Goal: Task Accomplishment & Management: Use online tool/utility

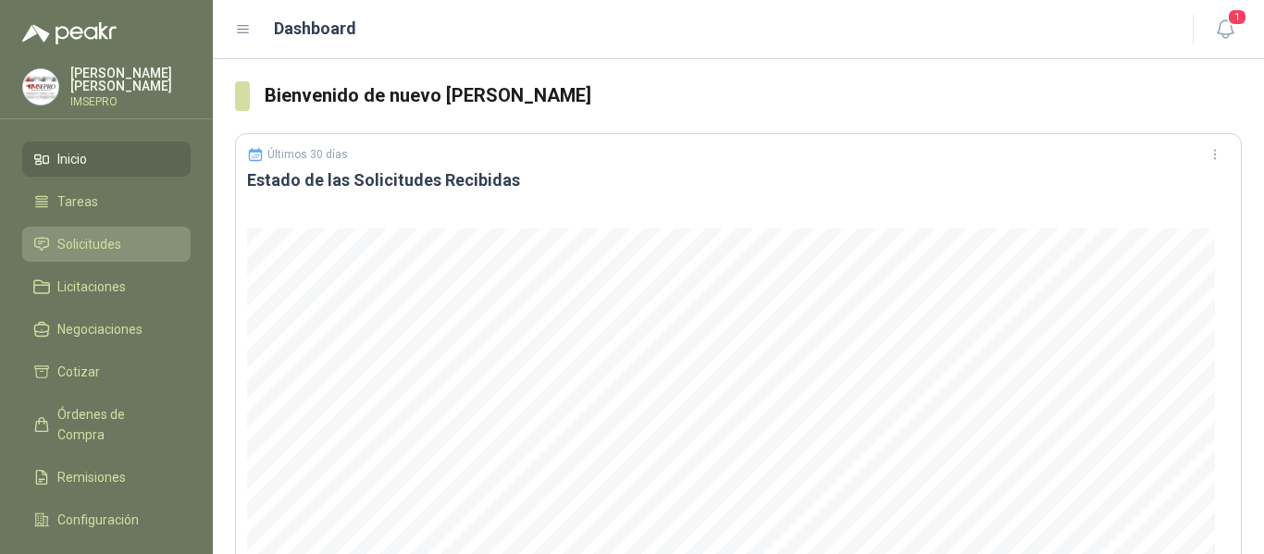
click at [110, 243] on span "Solicitudes" at bounding box center [89, 244] width 64 height 20
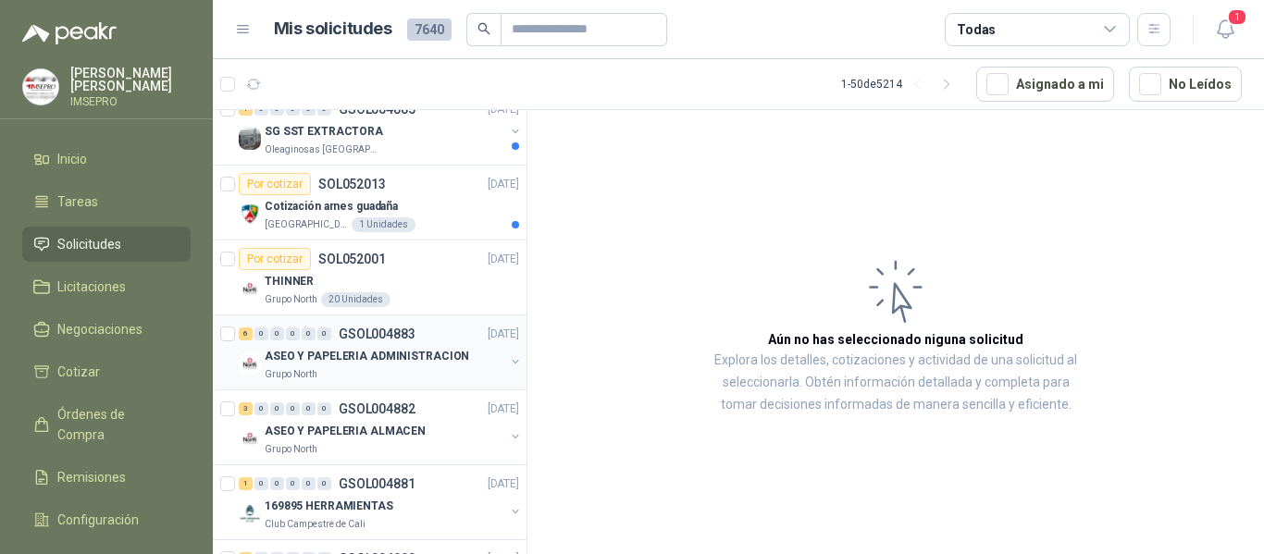
scroll to position [1111, 0]
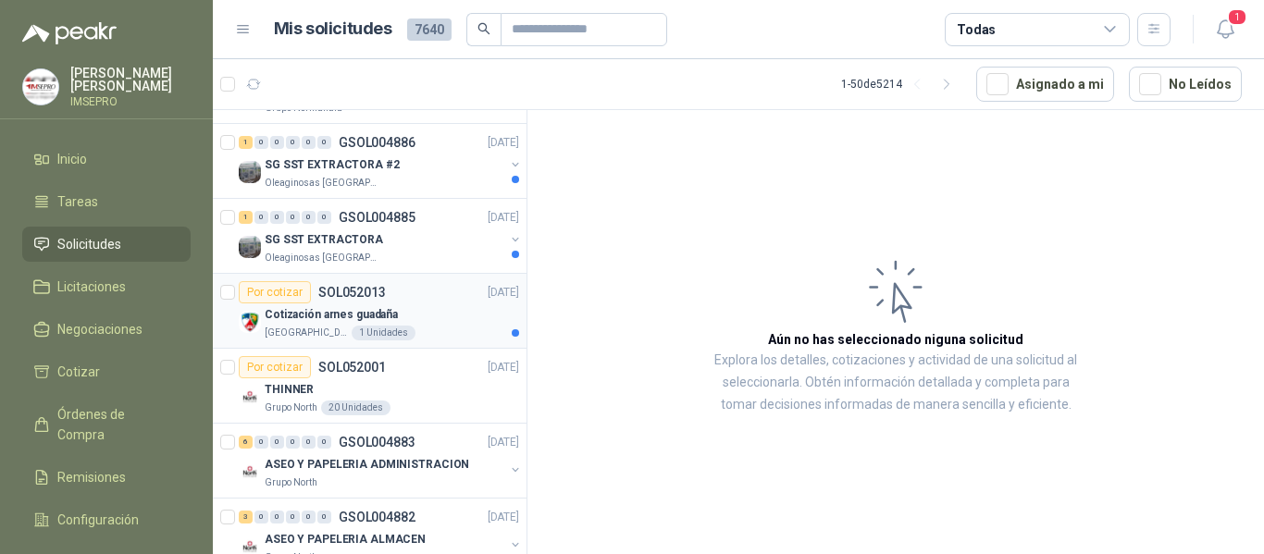
click at [392, 319] on div "Cotización arnes guadaña" at bounding box center [392, 315] width 255 height 22
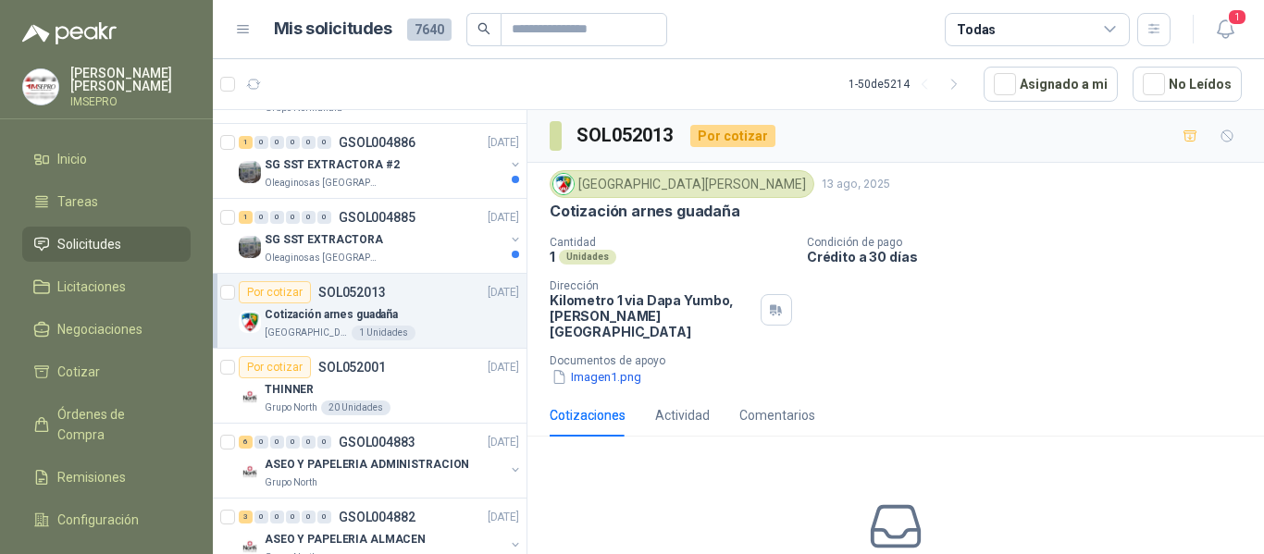
scroll to position [1018, 0]
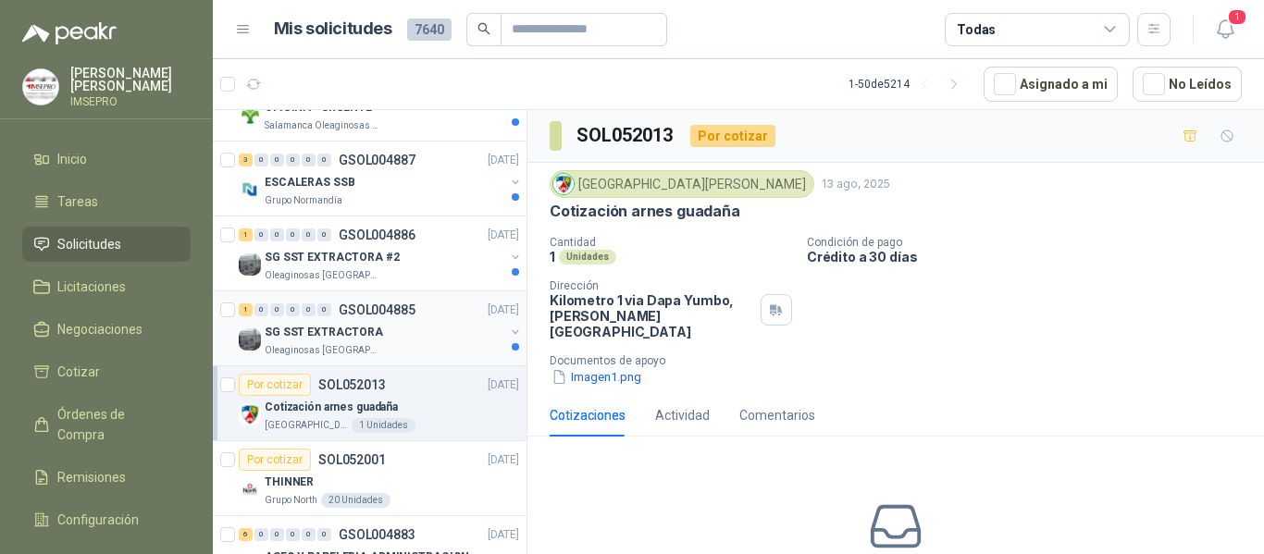
click at [402, 332] on div "SG SST EXTRACTORA" at bounding box center [385, 332] width 240 height 22
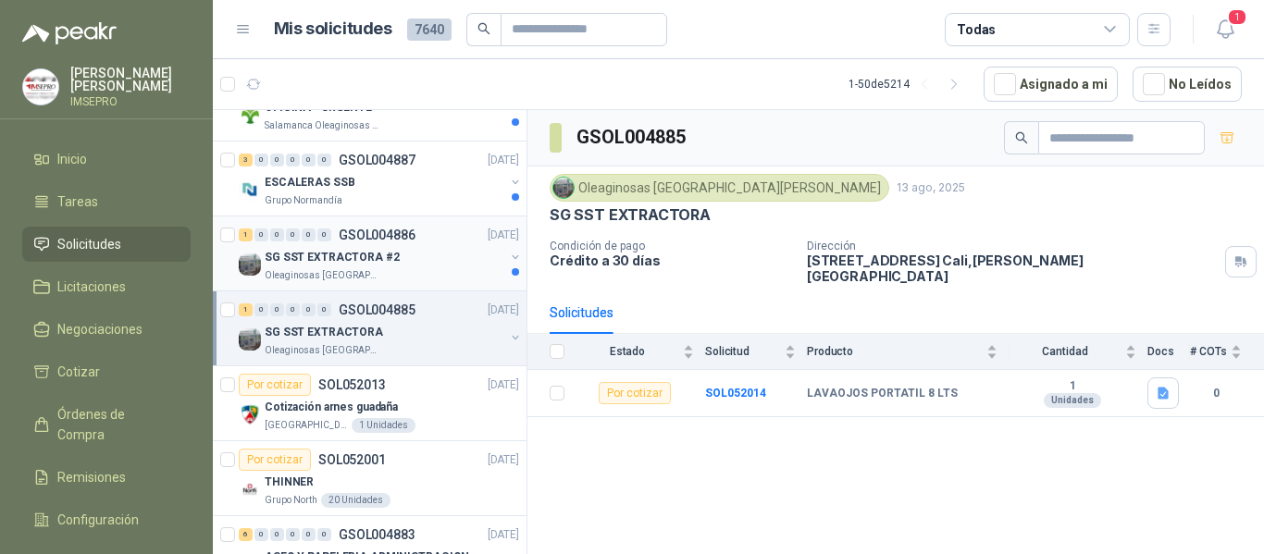
click at [366, 243] on div "1 0 0 0 0 0 GSOL004886 [DATE]" at bounding box center [381, 235] width 284 height 22
click at [379, 336] on div "SG SST EXTRACTORA" at bounding box center [385, 332] width 240 height 22
click at [739, 387] on b "SOL052014" at bounding box center [735, 393] width 61 height 13
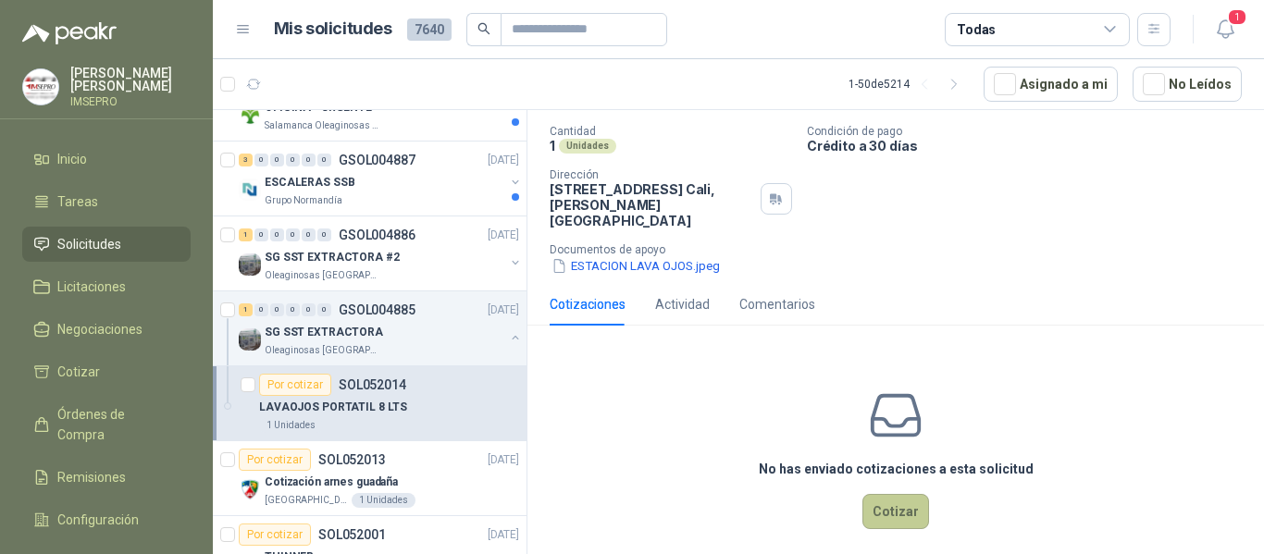
click at [886, 501] on button "Cotizar" at bounding box center [896, 511] width 67 height 35
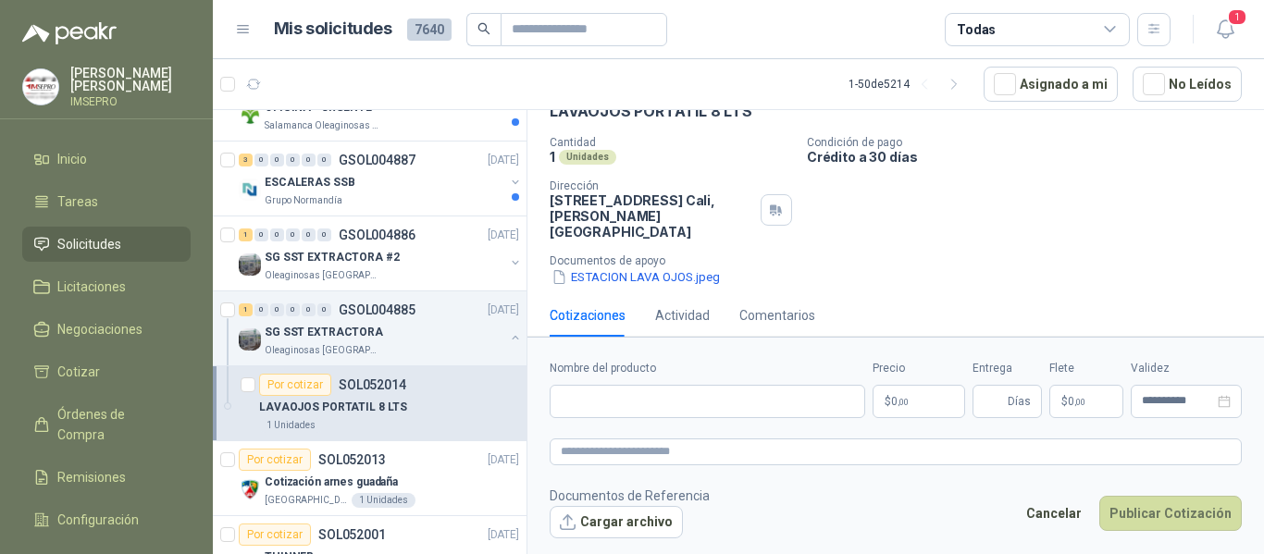
scroll to position [99, 0]
click at [669, 268] on button "ESTACION LAVA OJOS.jpeg" at bounding box center [636, 277] width 172 height 19
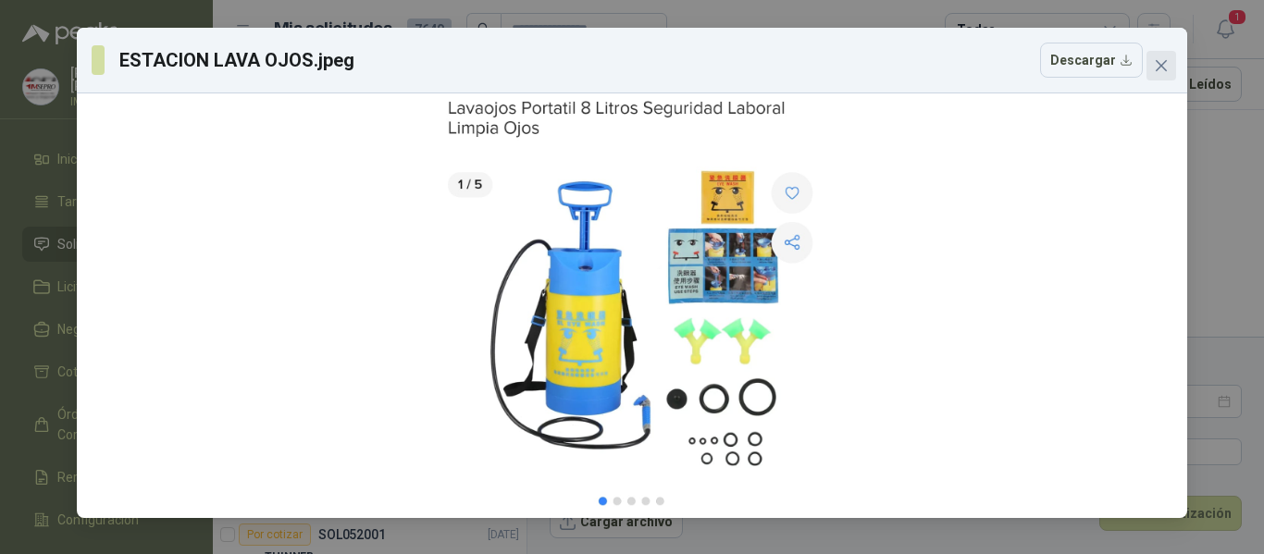
click at [1160, 64] on icon "close" at bounding box center [1161, 65] width 11 height 11
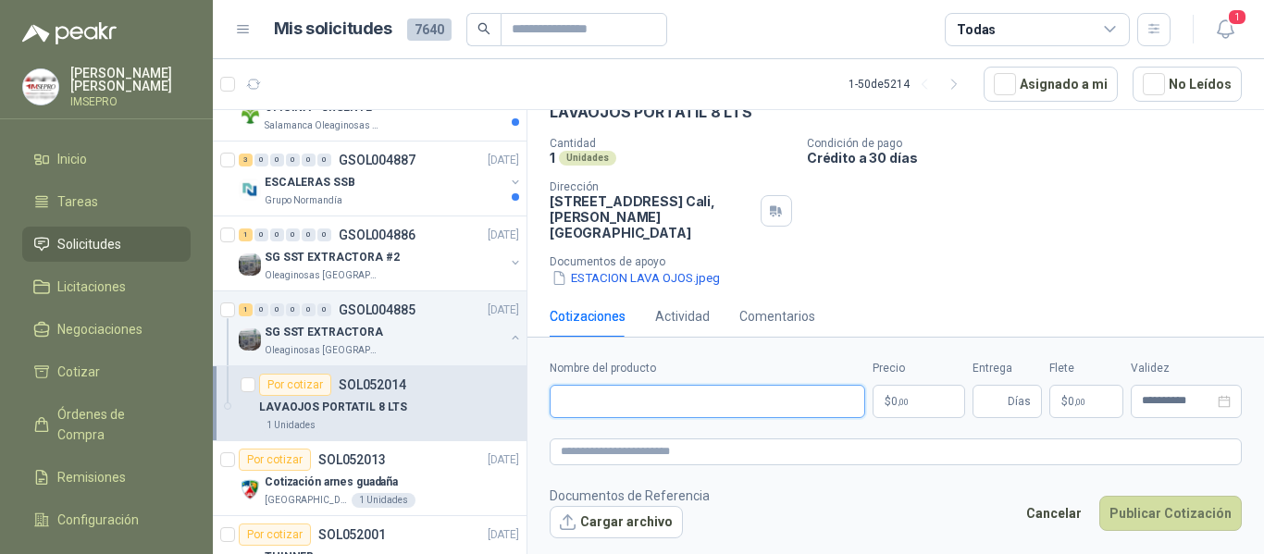
click at [595, 397] on input "Nombre del producto" at bounding box center [708, 401] width 316 height 33
paste input "**********"
type input "**********"
click at [595, 449] on textarea at bounding box center [896, 452] width 692 height 27
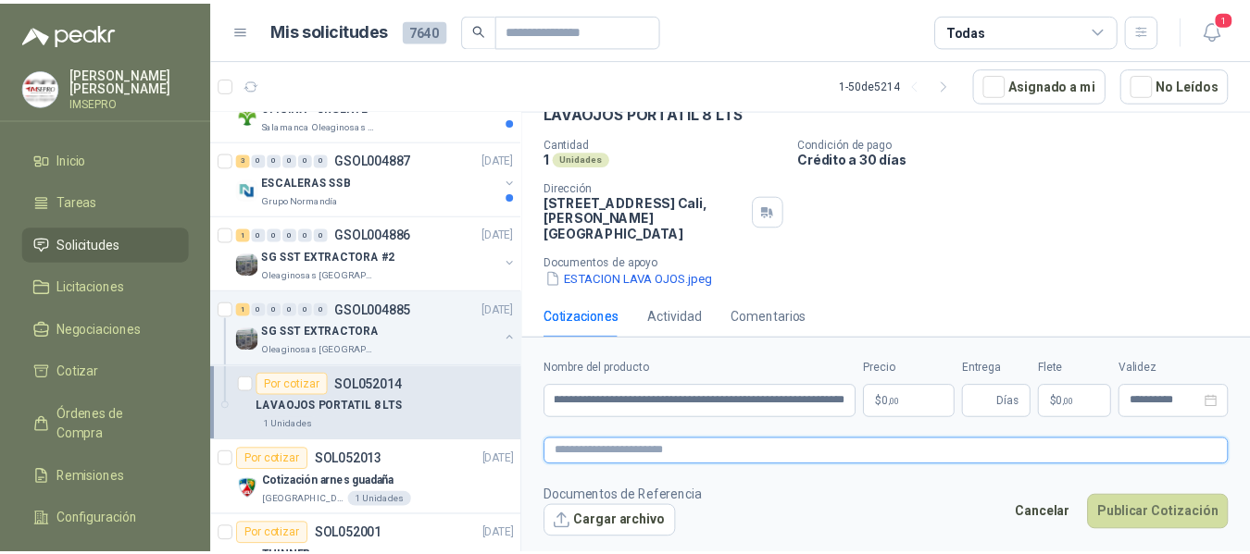
scroll to position [0, 0]
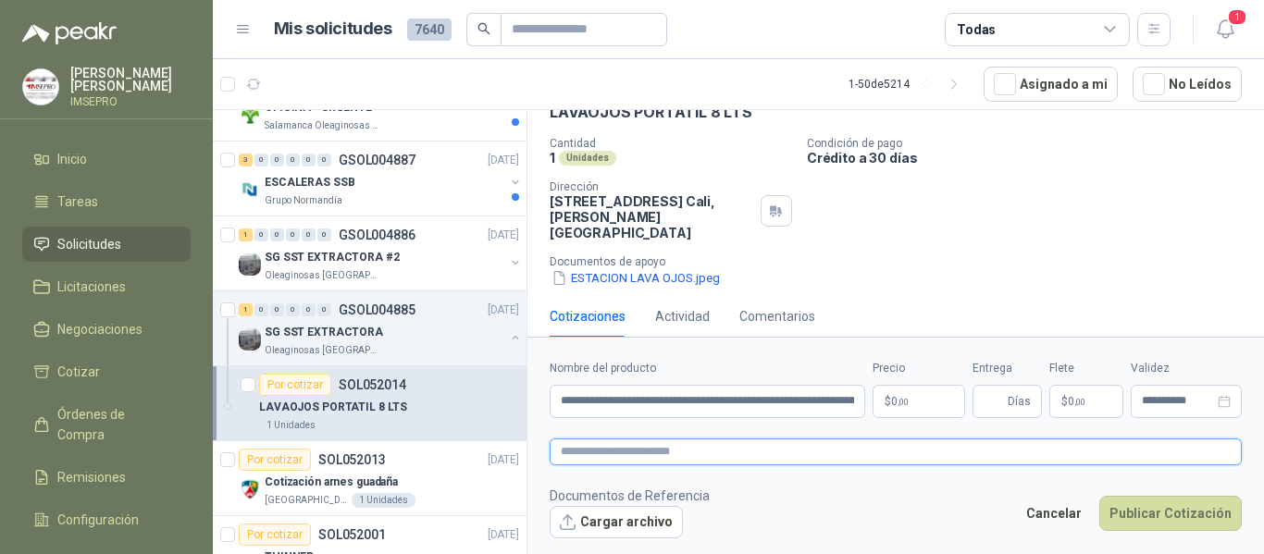
paste textarea "**********"
type textarea "**********"
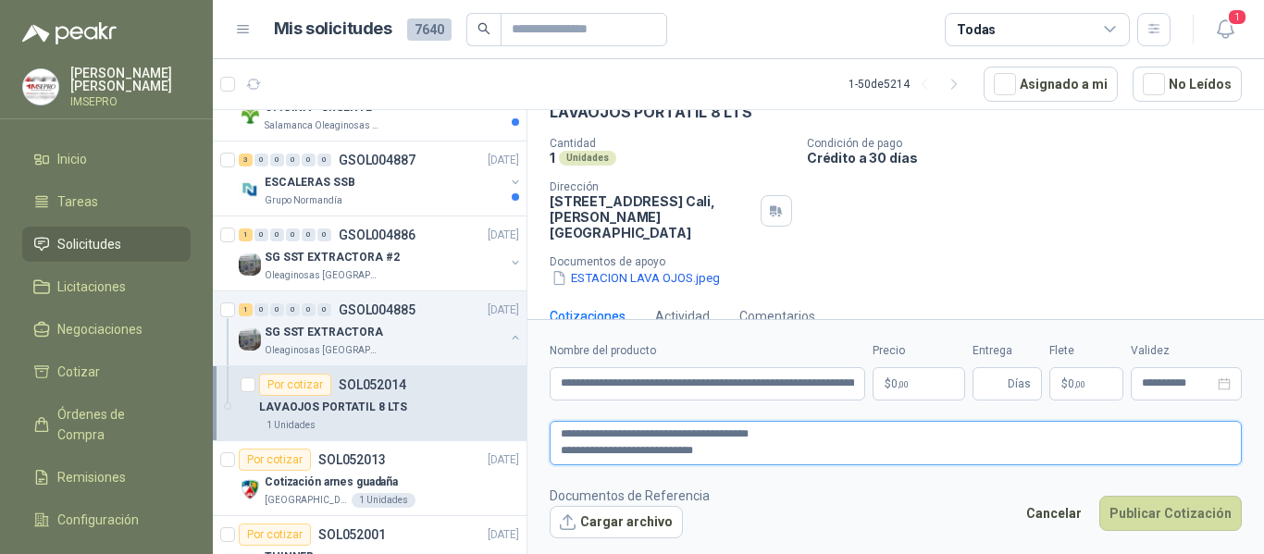
type textarea "**********"
click at [910, 373] on p "$ 0 ,00" at bounding box center [919, 383] width 93 height 33
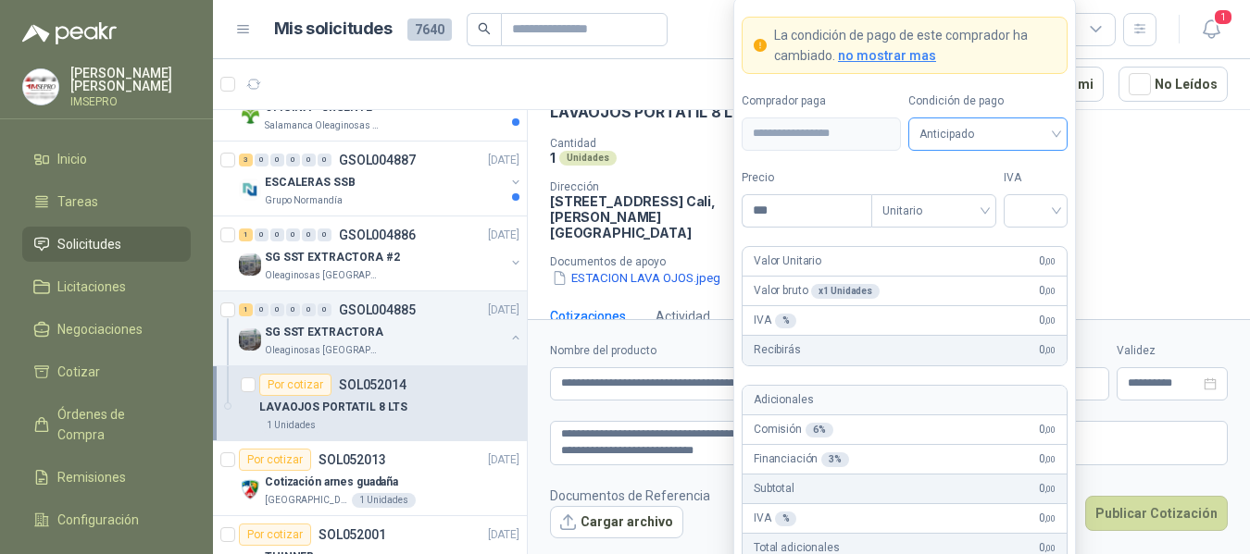
click at [1058, 131] on div "Anticipado" at bounding box center [987, 134] width 159 height 33
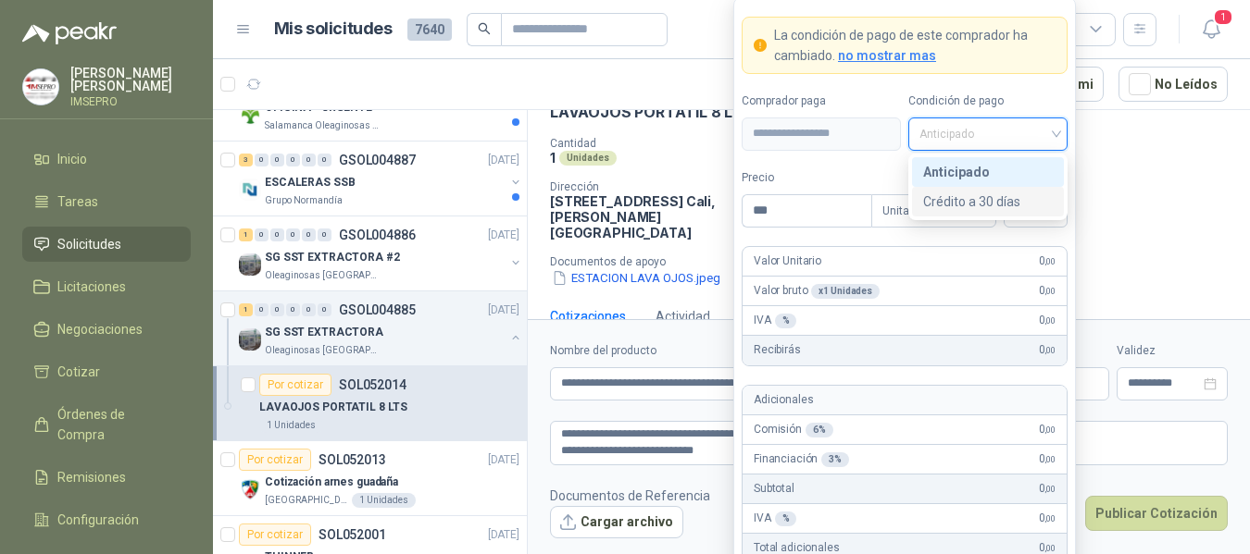
click at [970, 203] on div "Crédito a 30 días" at bounding box center [988, 202] width 130 height 20
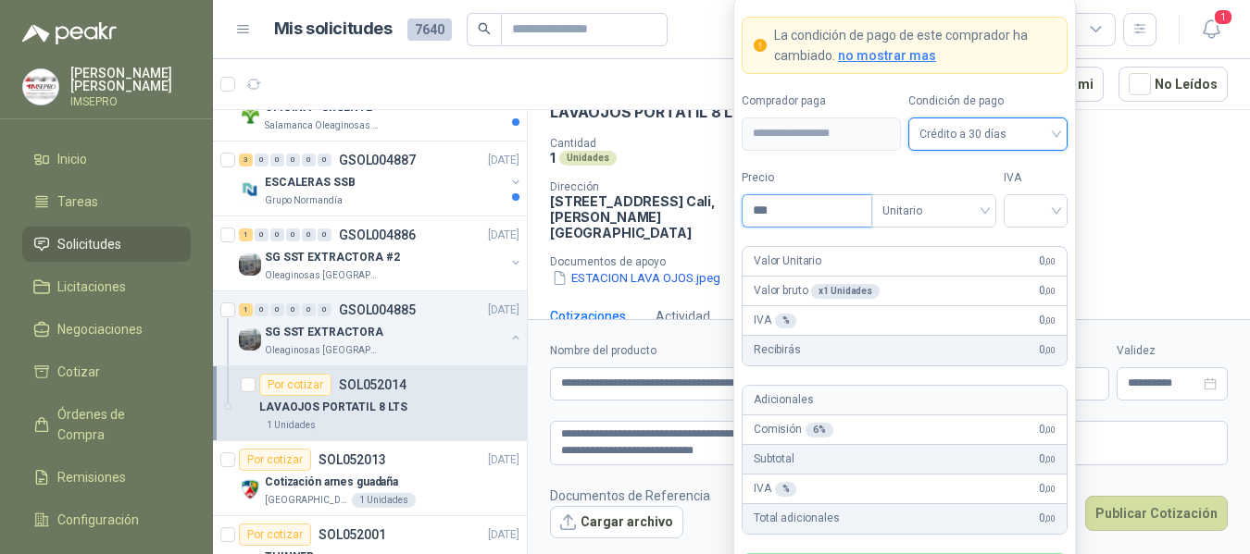
click at [792, 211] on input "***" at bounding box center [806, 210] width 129 height 31
type input "**********"
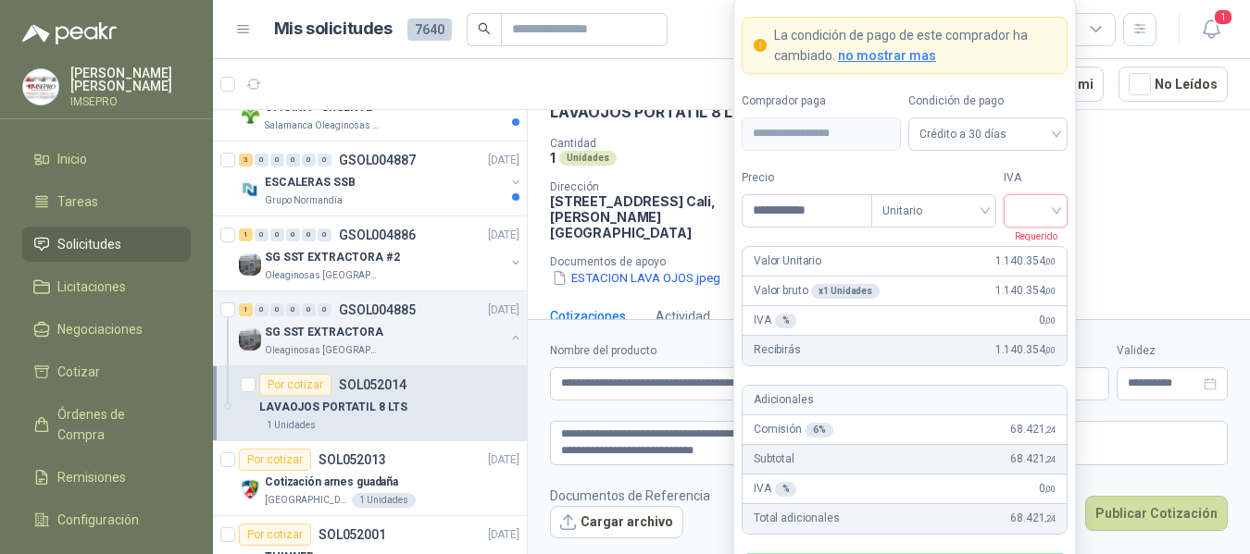
click at [1039, 206] on input "search" at bounding box center [1035, 209] width 42 height 28
click at [1029, 248] on div "19%" at bounding box center [1035, 249] width 34 height 20
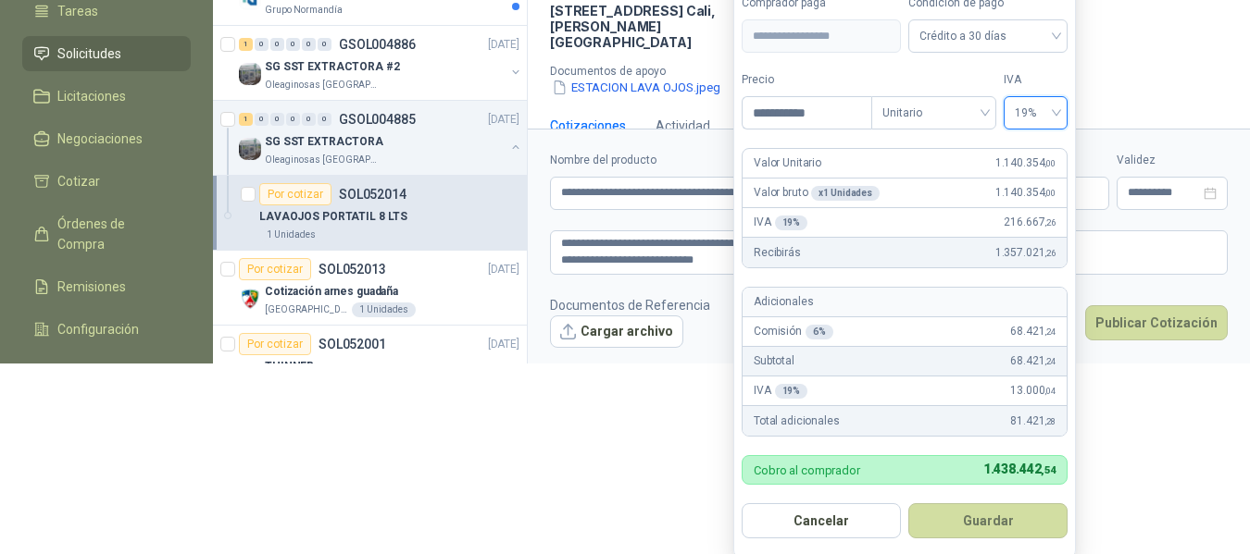
scroll to position [192, 0]
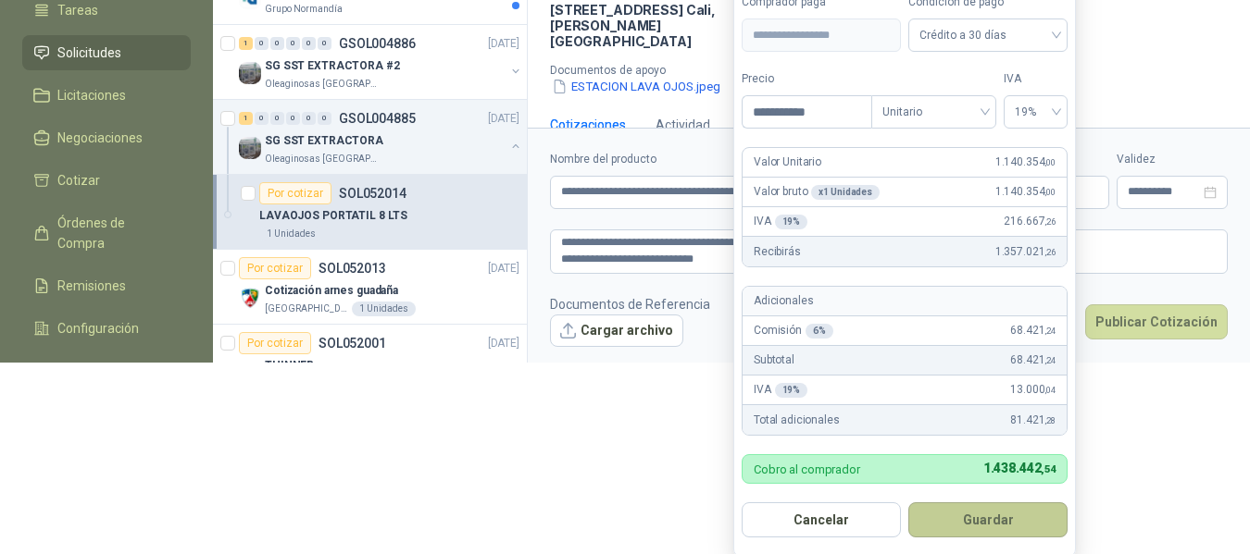
click at [1000, 523] on button "Guardar" at bounding box center [987, 520] width 159 height 35
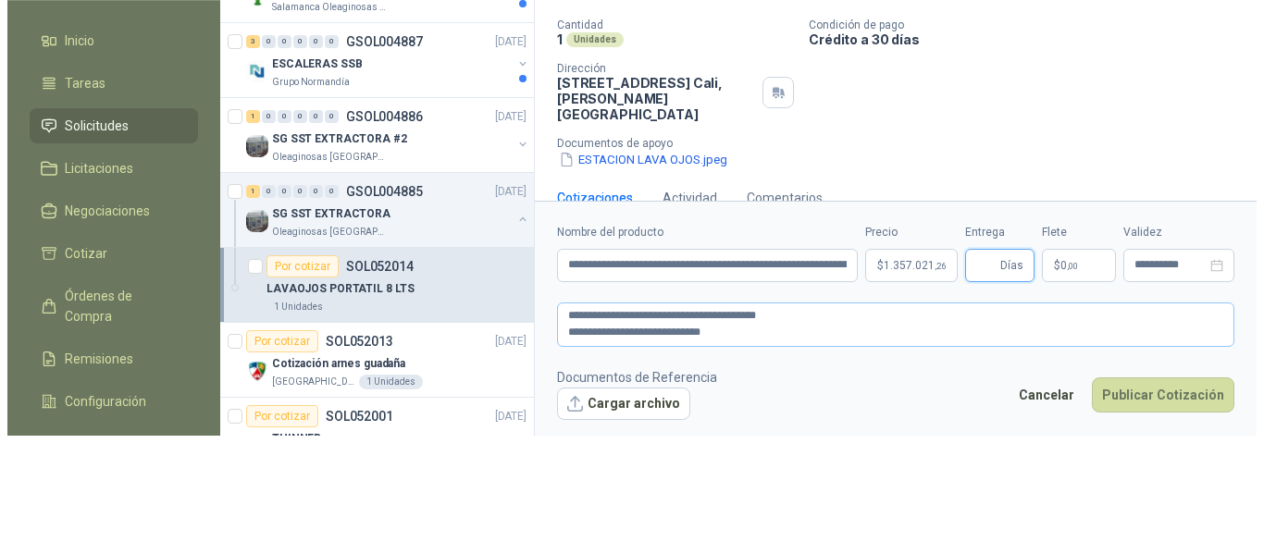
scroll to position [0, 0]
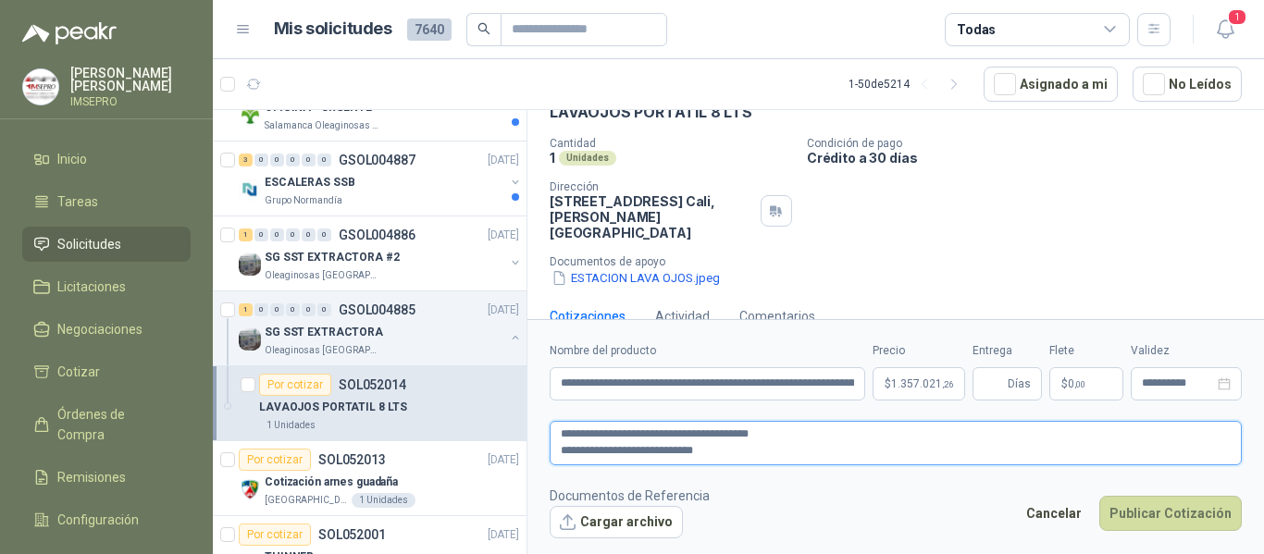
click at [774, 456] on textarea "**********" at bounding box center [896, 443] width 692 height 44
type textarea "**********"
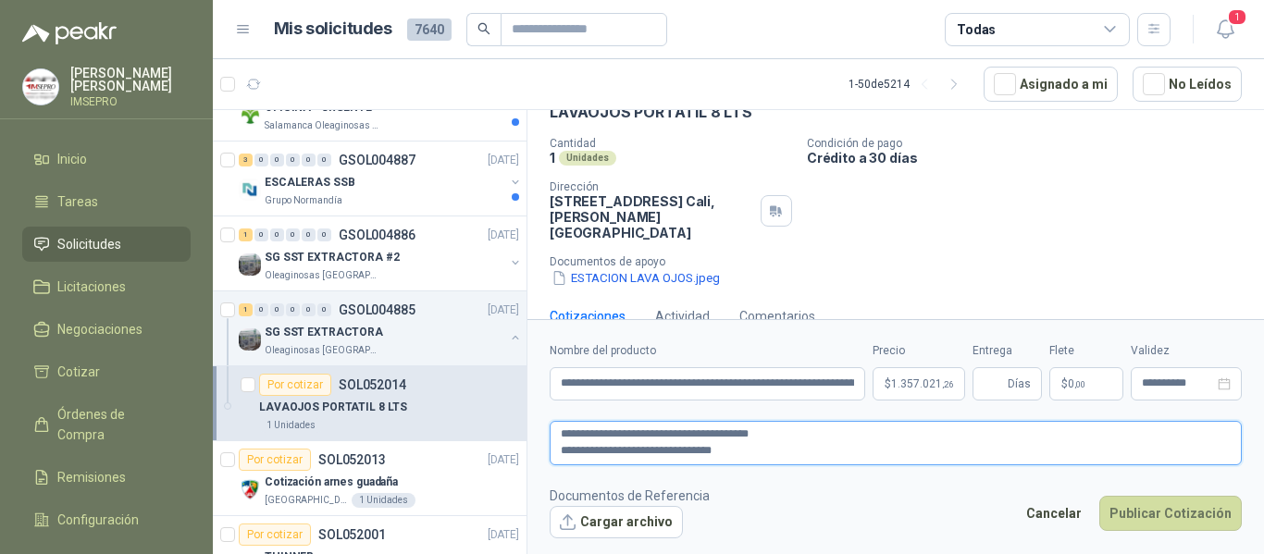
type textarea "**********"
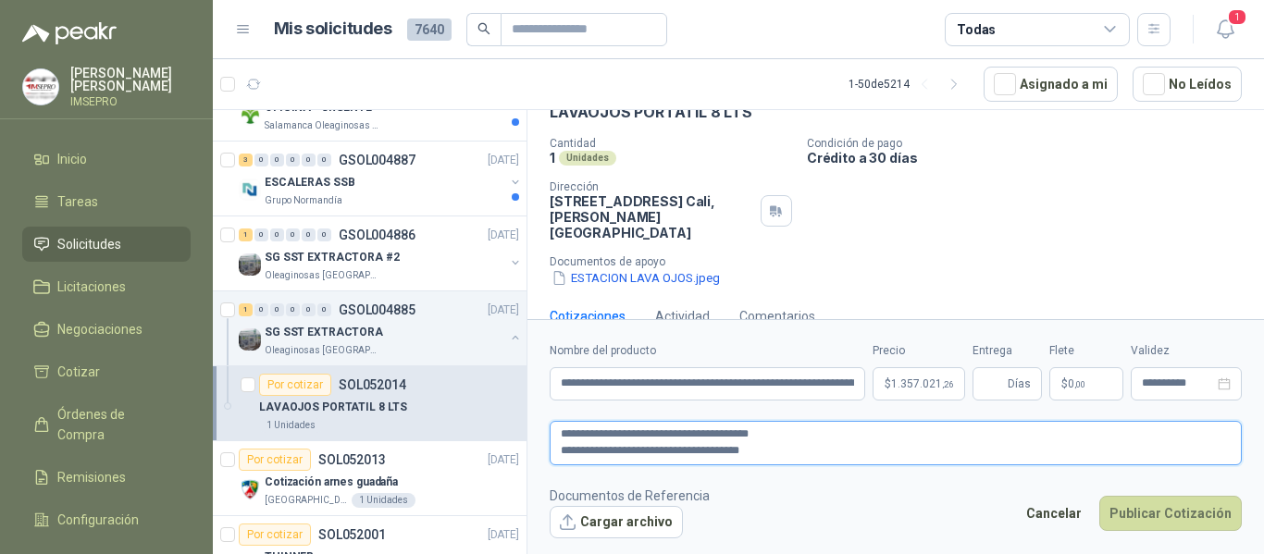
type textarea "**********"
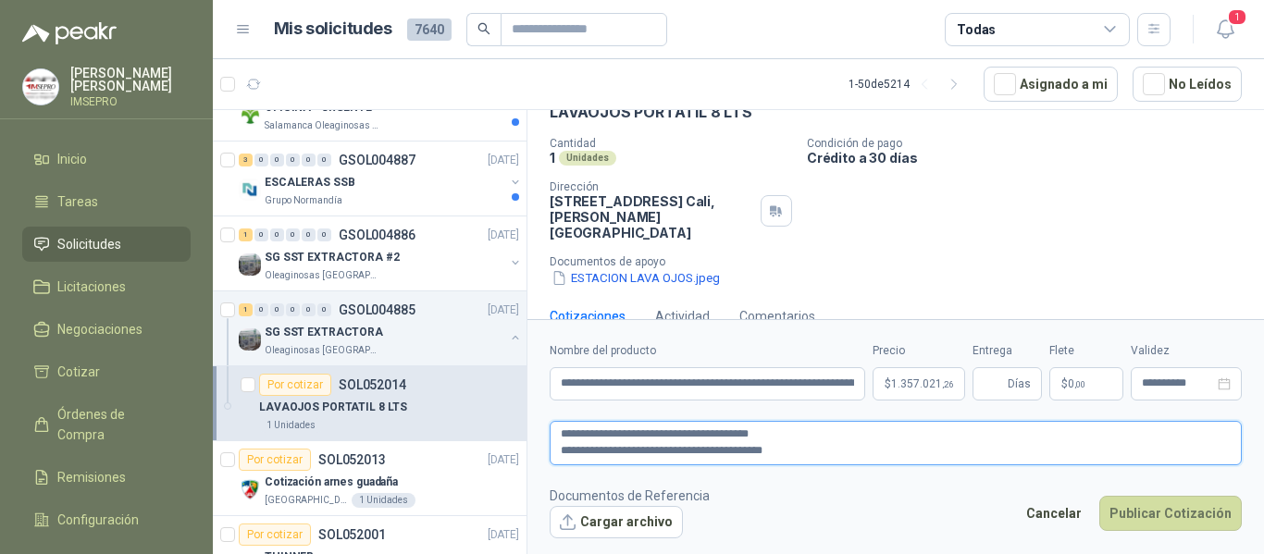
type textarea "**********"
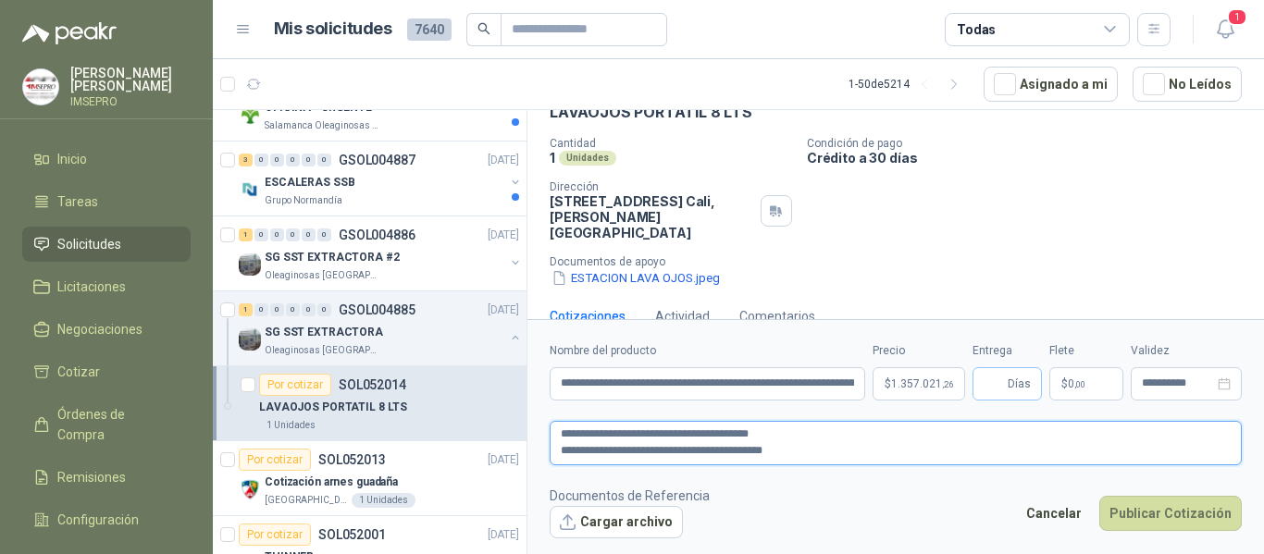
type textarea "**********"
click at [990, 383] on input "Entrega" at bounding box center [994, 383] width 20 height 31
type input "*"
click at [1066, 387] on span "$" at bounding box center [1065, 384] width 6 height 11
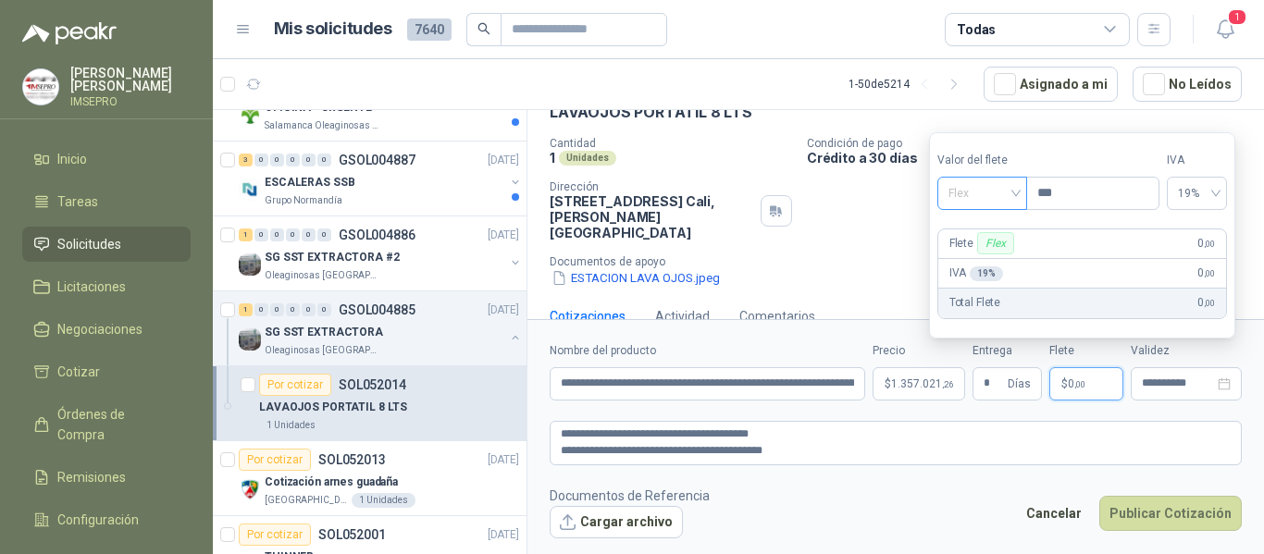
click at [1022, 193] on div "Flex" at bounding box center [983, 193] width 90 height 33
click at [980, 257] on div "Incluido" at bounding box center [984, 262] width 64 height 20
click at [625, 526] on button "Cargar archivo" at bounding box center [616, 522] width 133 height 33
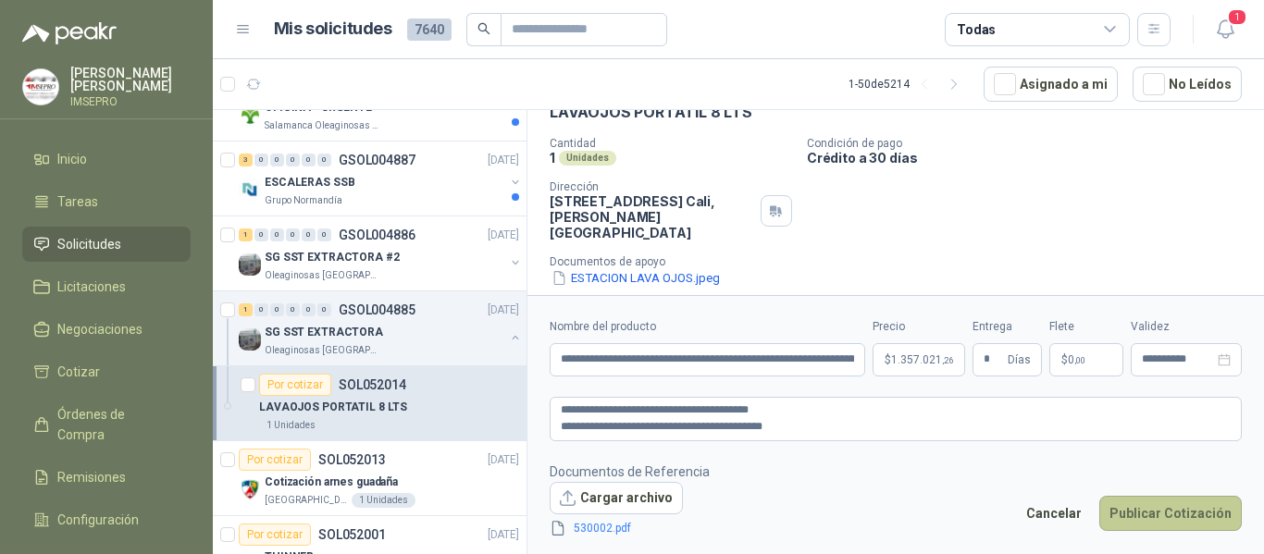
click at [1163, 514] on button "Publicar Cotización" at bounding box center [1171, 513] width 143 height 35
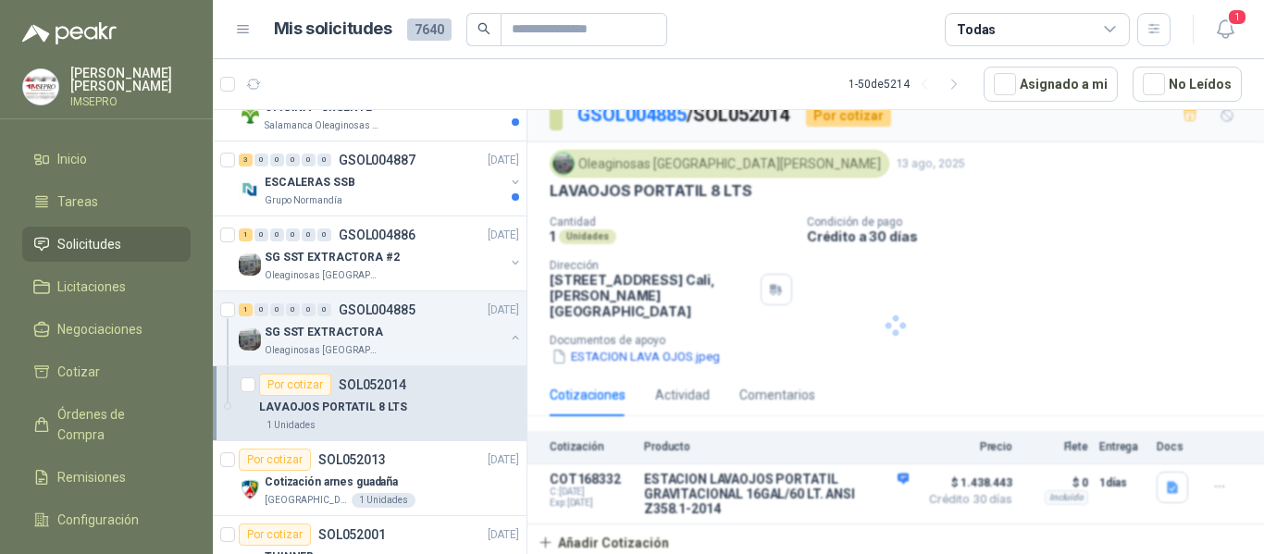
scroll to position [7, 0]
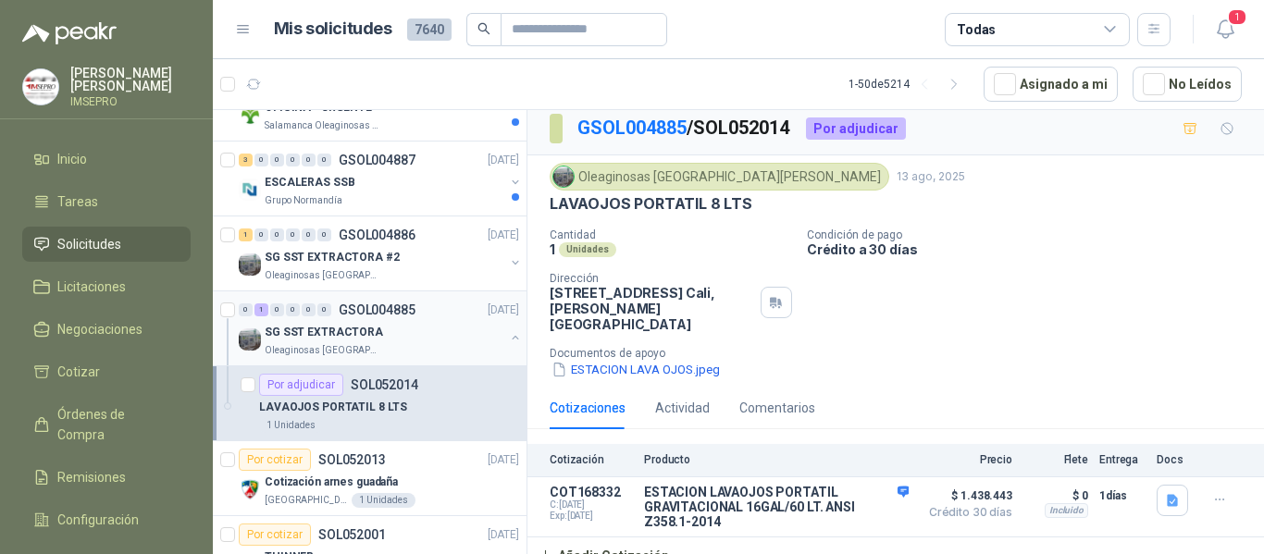
click at [380, 328] on div "SG SST EXTRACTORA" at bounding box center [385, 332] width 240 height 22
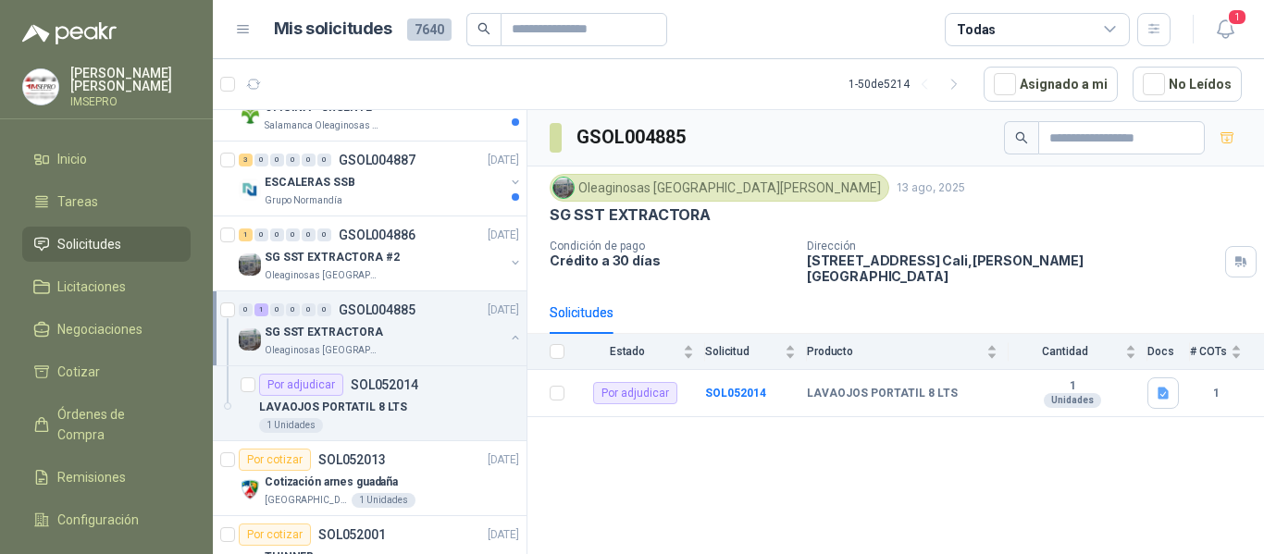
click at [408, 329] on div "SG SST EXTRACTORA" at bounding box center [385, 332] width 240 height 22
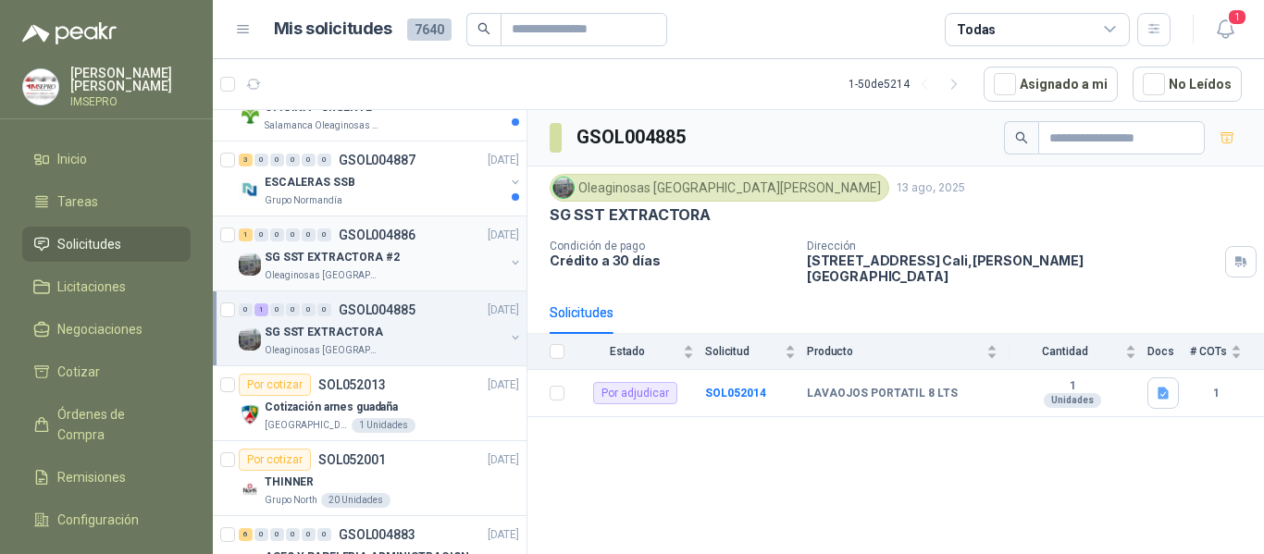
click at [418, 264] on div "SG SST EXTRACTORA #2" at bounding box center [385, 257] width 240 height 22
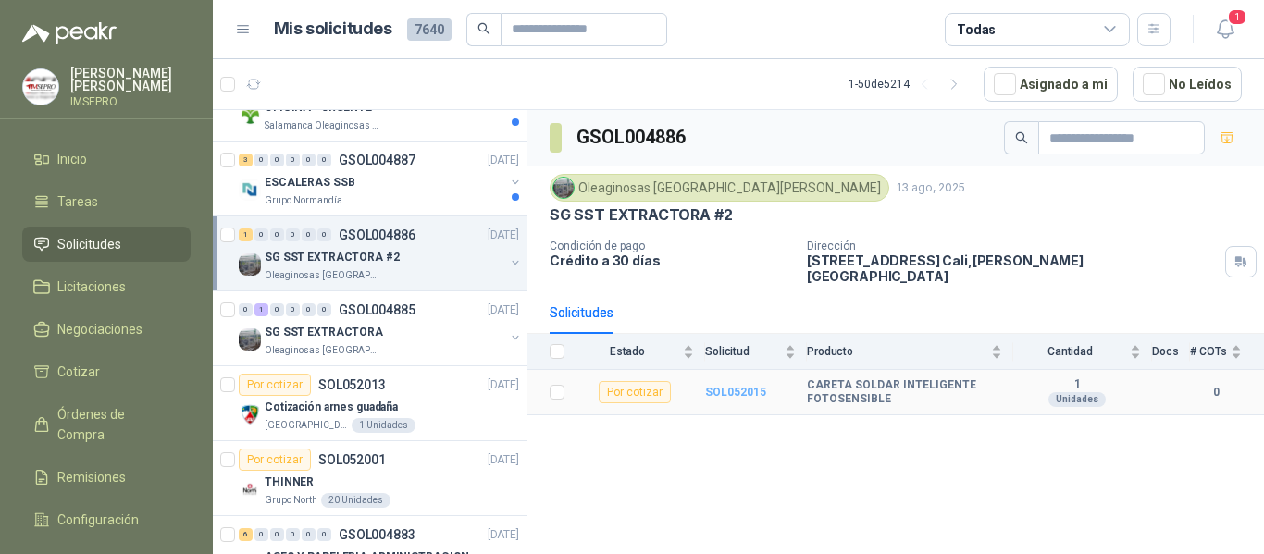
click at [733, 386] on b "SOL052015" at bounding box center [735, 392] width 61 height 13
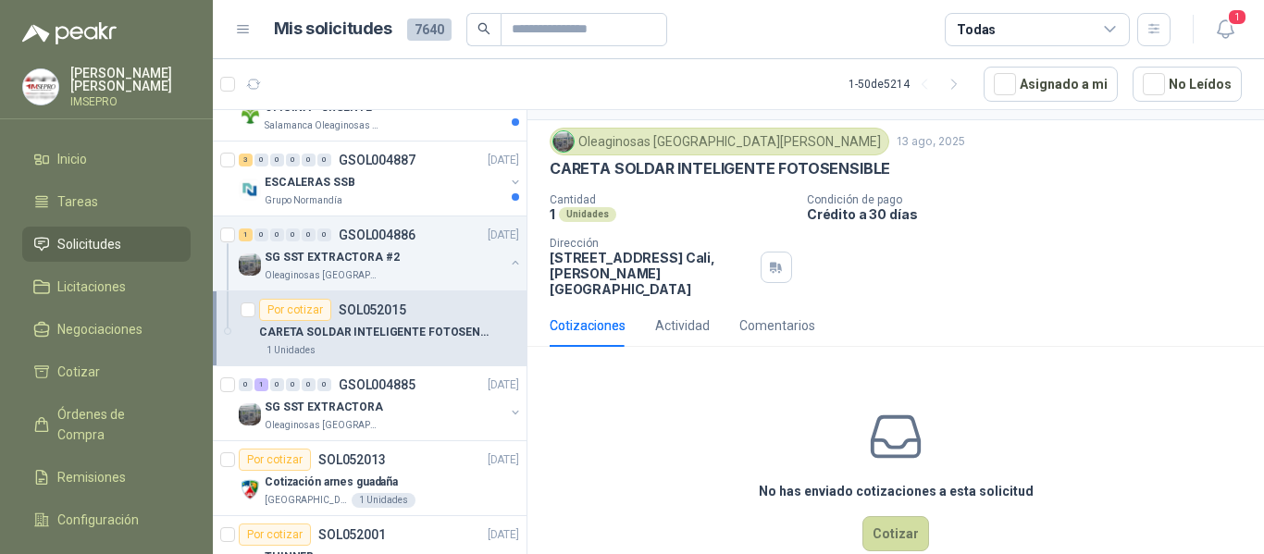
scroll to position [65, 0]
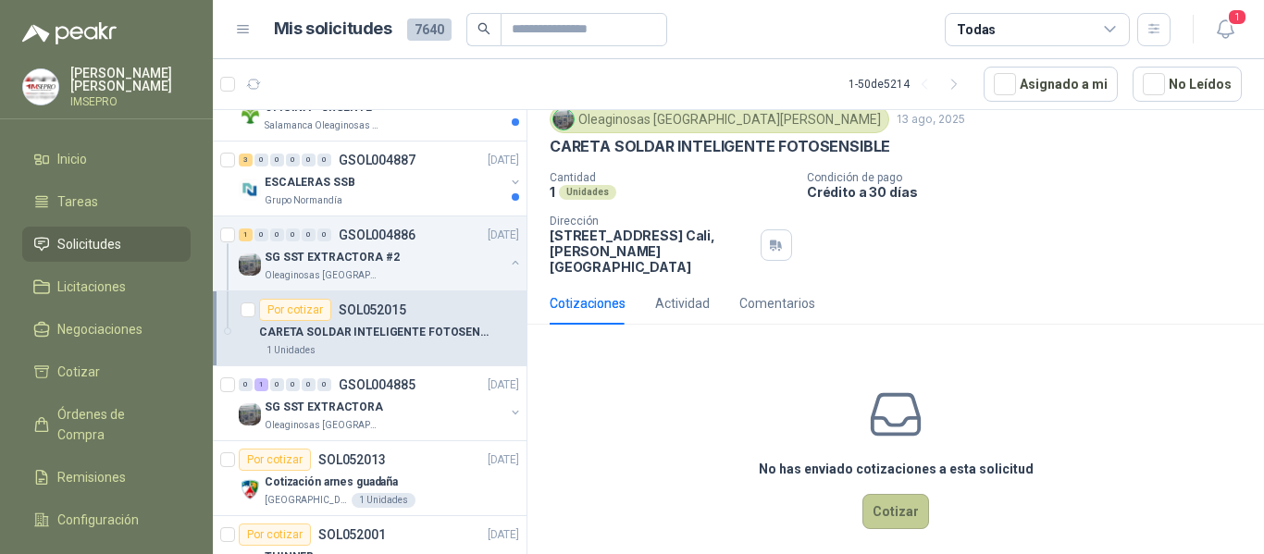
click at [894, 499] on button "Cotizar" at bounding box center [896, 511] width 67 height 35
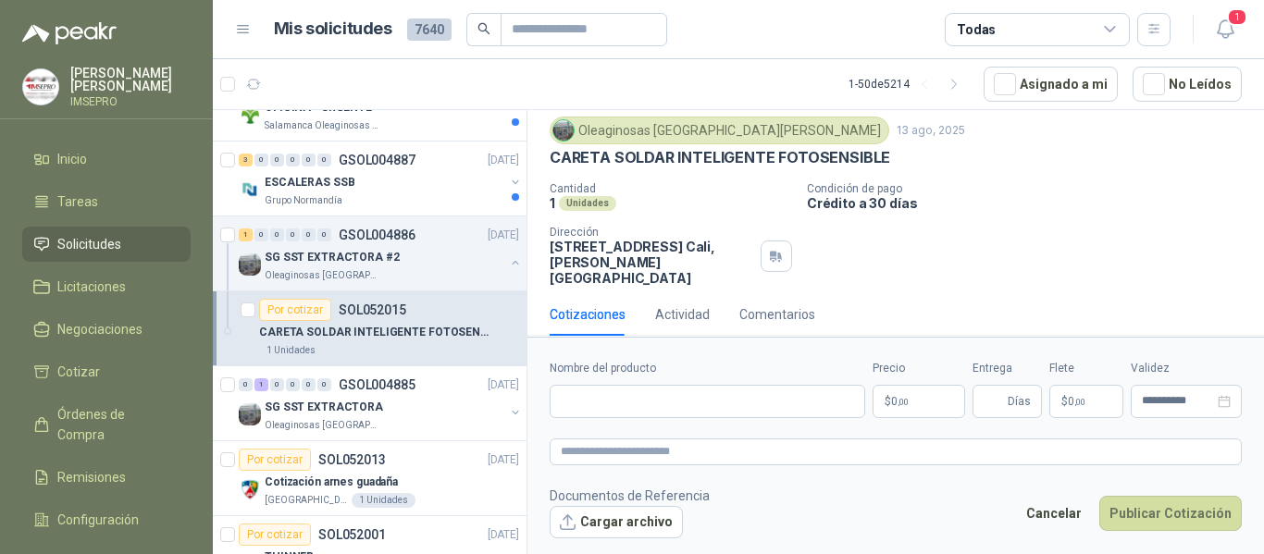
scroll to position [52, 0]
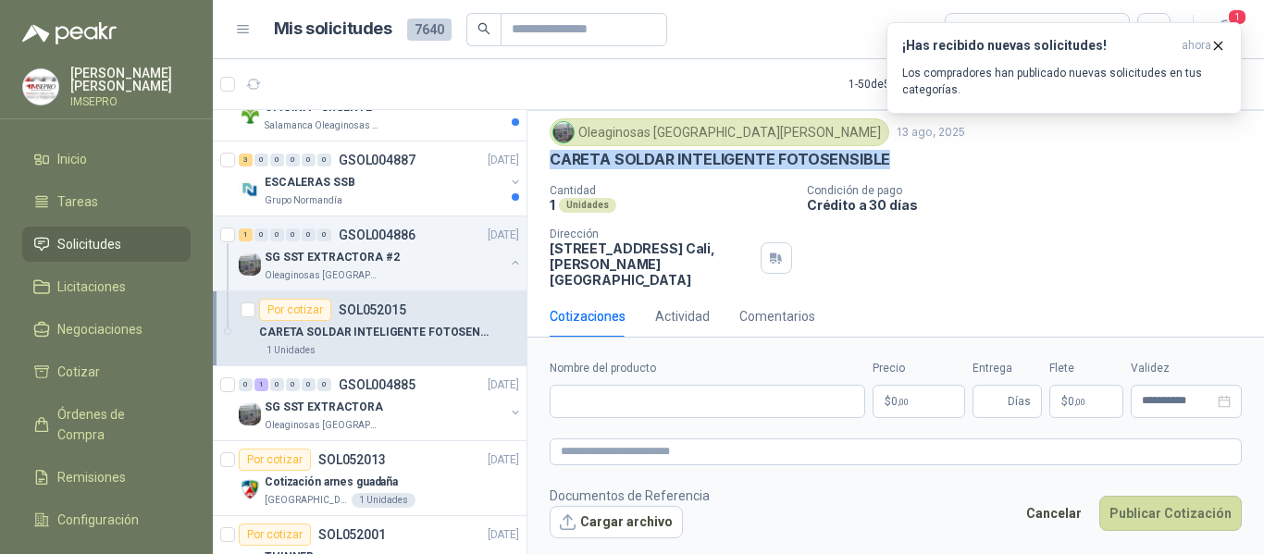
drag, startPoint x: 883, startPoint y: 161, endPoint x: 554, endPoint y: 164, distance: 328.6
click at [554, 164] on div "CARETA SOLDAR INTELIGENTE FOTOSENSIBLE" at bounding box center [896, 159] width 692 height 19
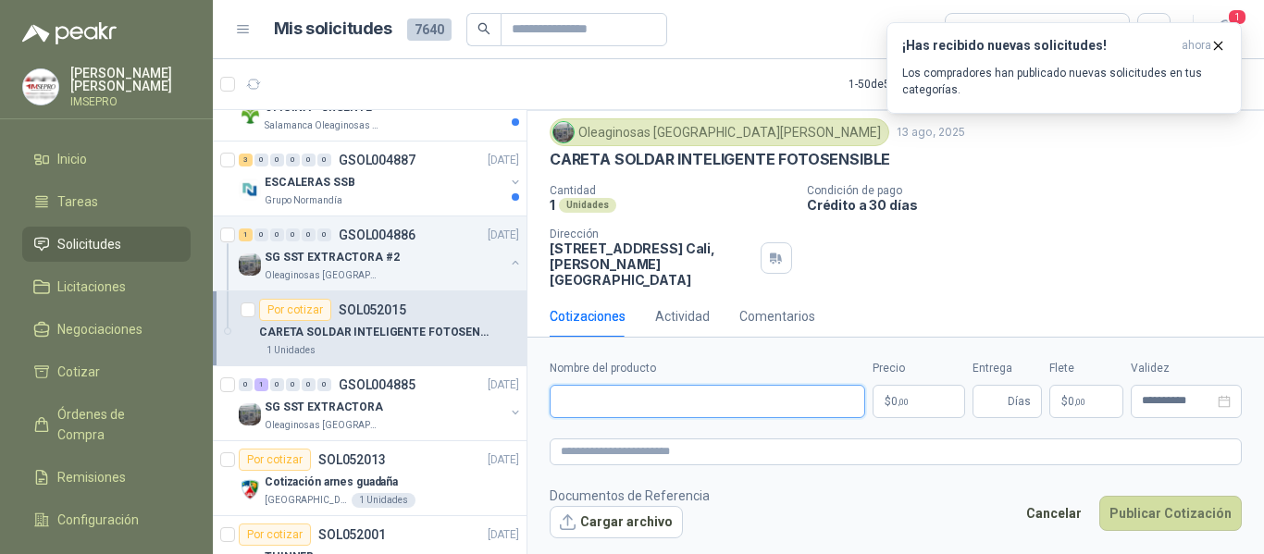
click at [579, 398] on input "Nombre del producto" at bounding box center [708, 401] width 316 height 33
paste input "**********"
type input "*"
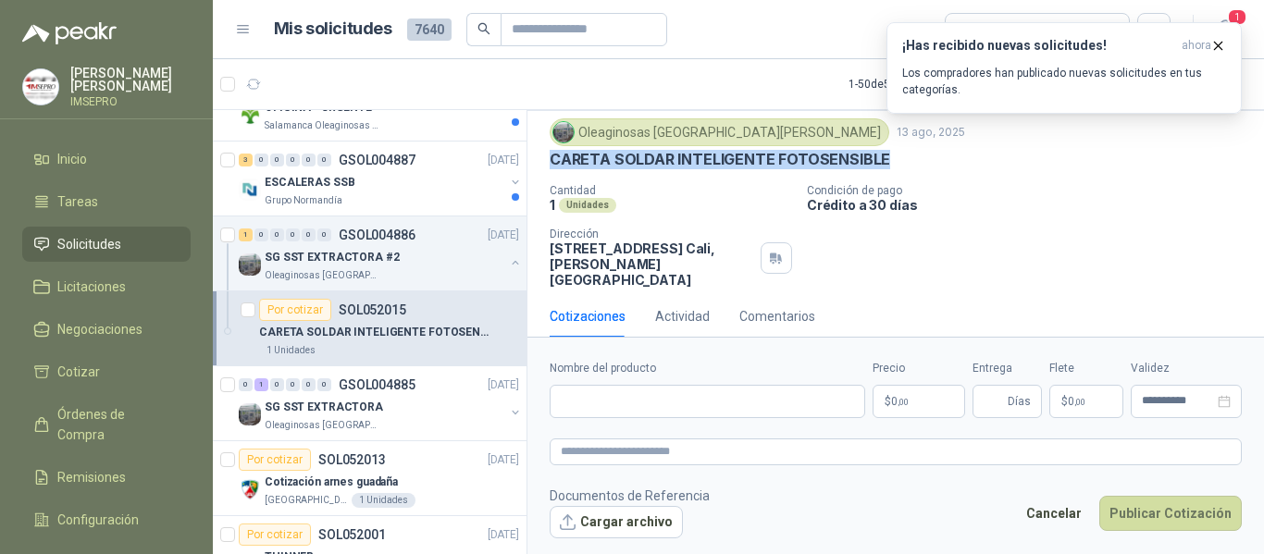
drag, startPoint x: 888, startPoint y: 155, endPoint x: 540, endPoint y: 148, distance: 348.1
click at [540, 148] on div "Oleaginosas San [PERSON_NAME] [DATE] CARETA SOLDAR INTELIGENTE FOTOSENSIBLE Can…" at bounding box center [896, 203] width 737 height 184
copy p "CARETA SOLDAR INTELIGENTE FOTOSENSIBLE"
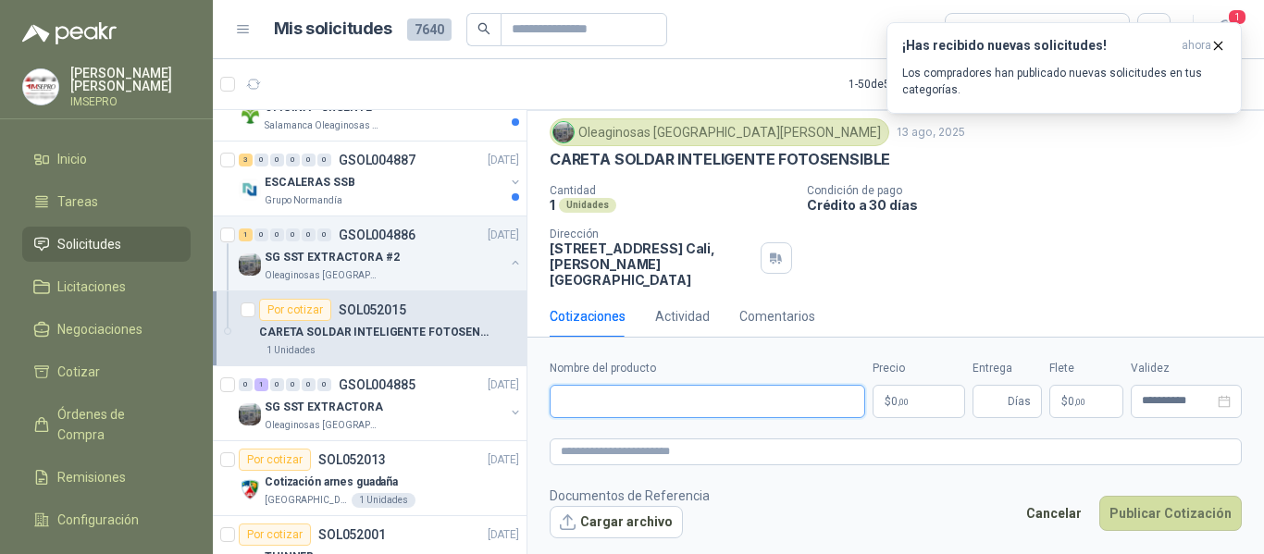
click at [583, 396] on input "Nombre del producto" at bounding box center [708, 401] width 316 height 33
paste input "**********"
drag, startPoint x: 855, startPoint y: 404, endPoint x: 541, endPoint y: 400, distance: 314.7
click at [541, 400] on form "**********" at bounding box center [896, 449] width 737 height 224
type input "**********"
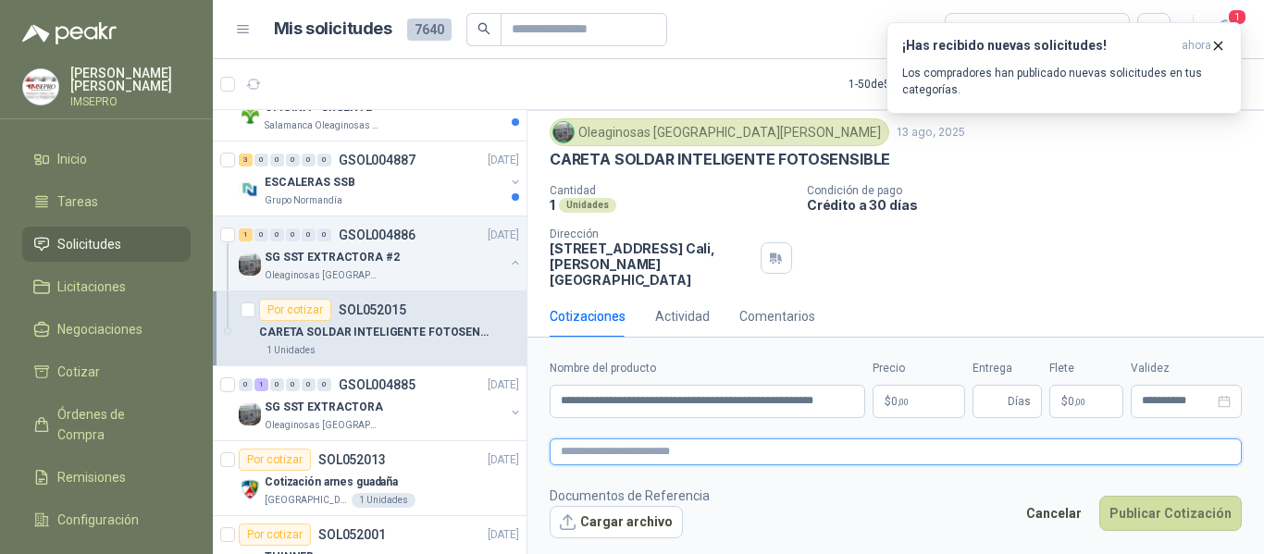
click at [595, 448] on textarea at bounding box center [896, 452] width 692 height 27
paste textarea "**********"
type textarea "**********"
click at [911, 405] on body "[PERSON_NAME] IMSEPRO Inicio Tareas Solicitudes Licitaciones Negociaciones Coti…" at bounding box center [632, 277] width 1264 height 554
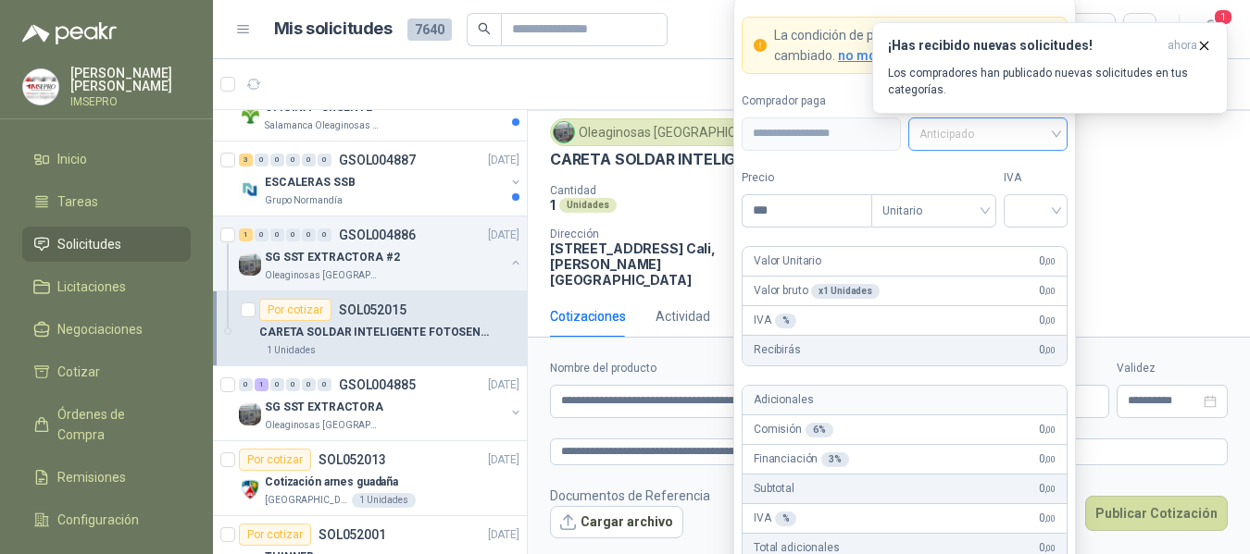
click at [1056, 133] on div "Anticipado" at bounding box center [987, 134] width 159 height 33
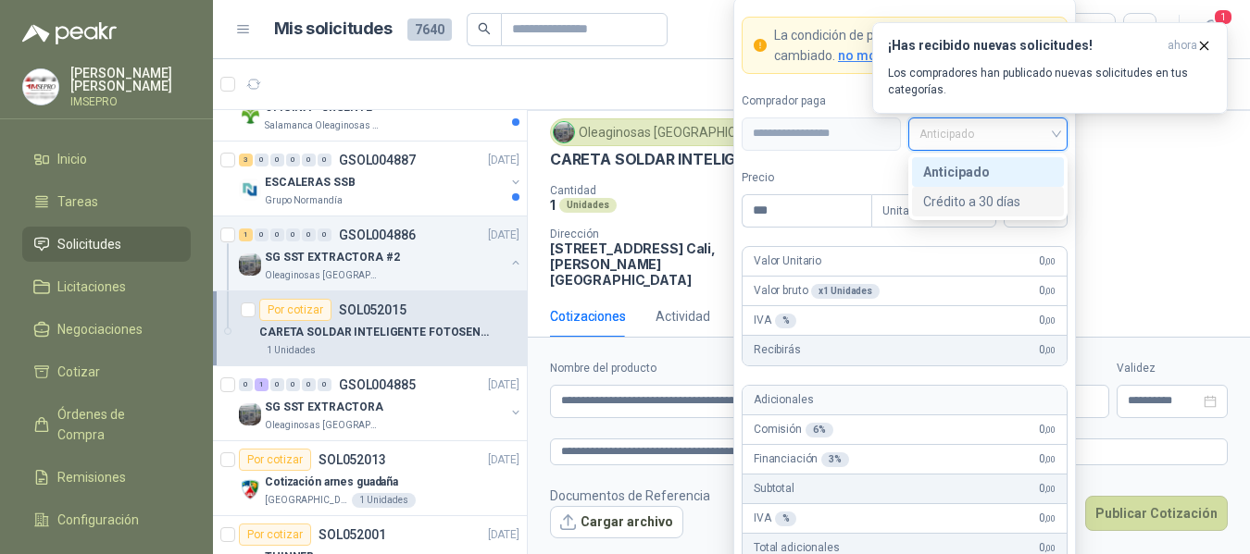
click at [985, 203] on div "Crédito a 30 días" at bounding box center [988, 202] width 130 height 20
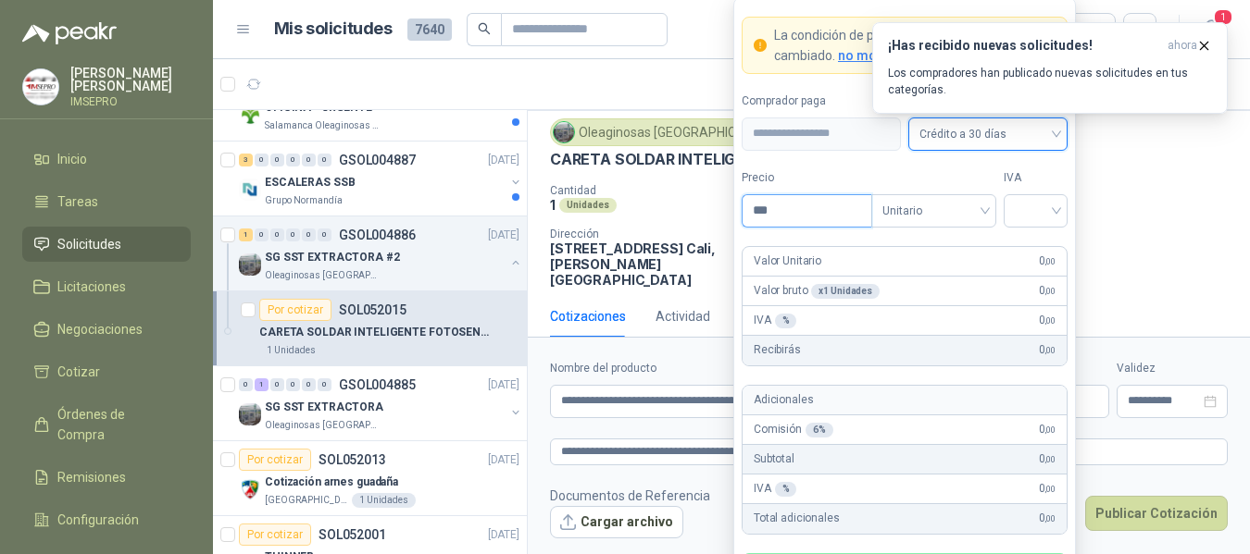
click at [800, 205] on input "***" at bounding box center [806, 210] width 129 height 31
type input "*********"
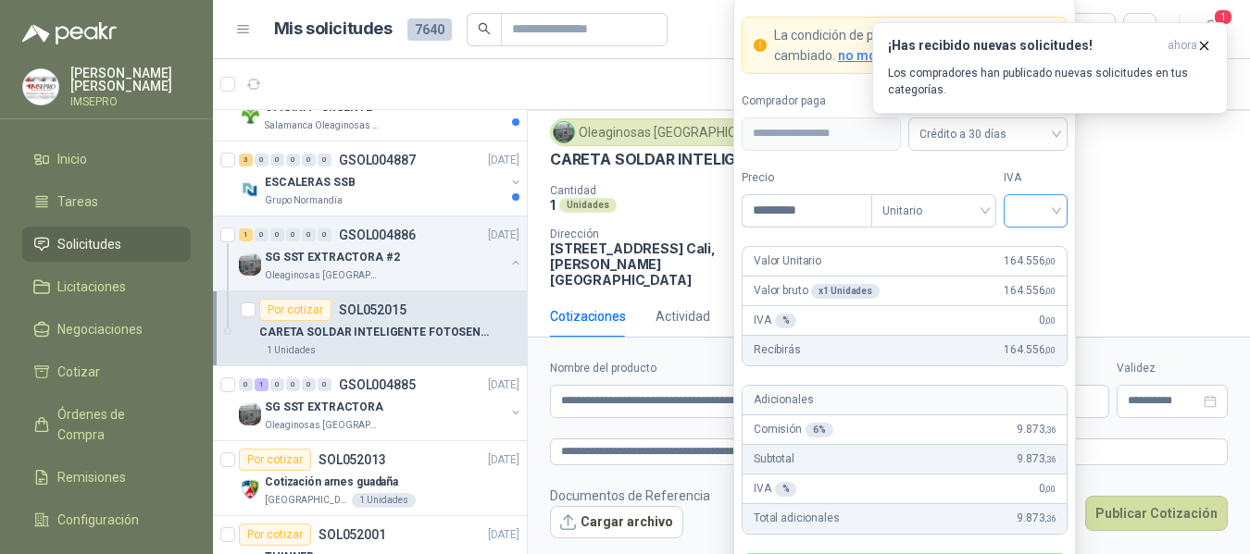
click at [1029, 217] on input "search" at bounding box center [1035, 209] width 42 height 28
click at [1026, 251] on div "19%" at bounding box center [1035, 249] width 34 height 20
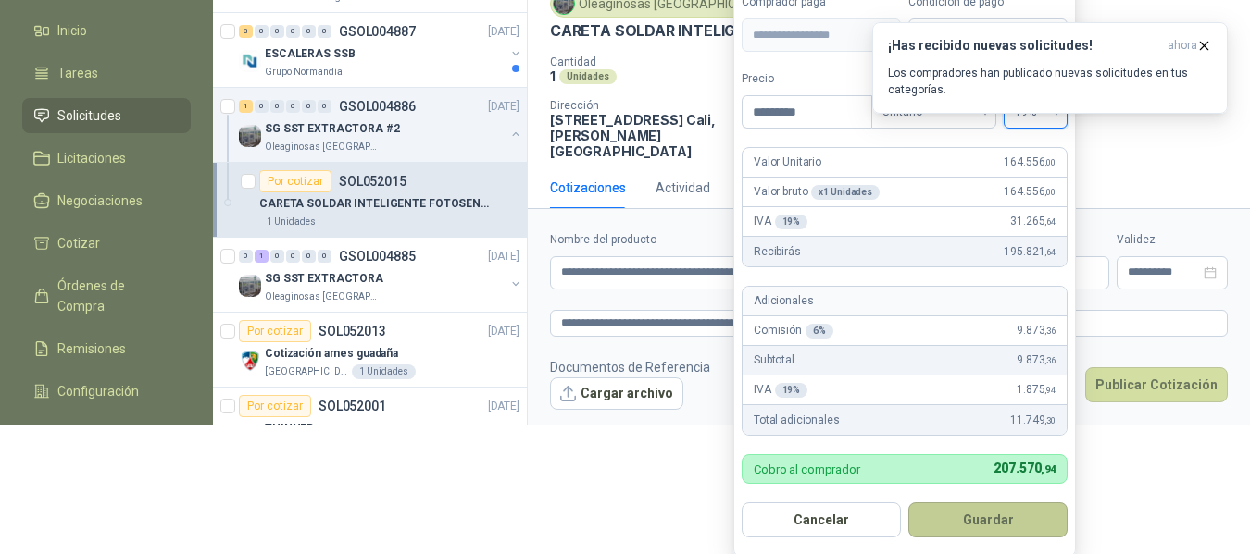
click at [992, 520] on button "Guardar" at bounding box center [987, 520] width 159 height 35
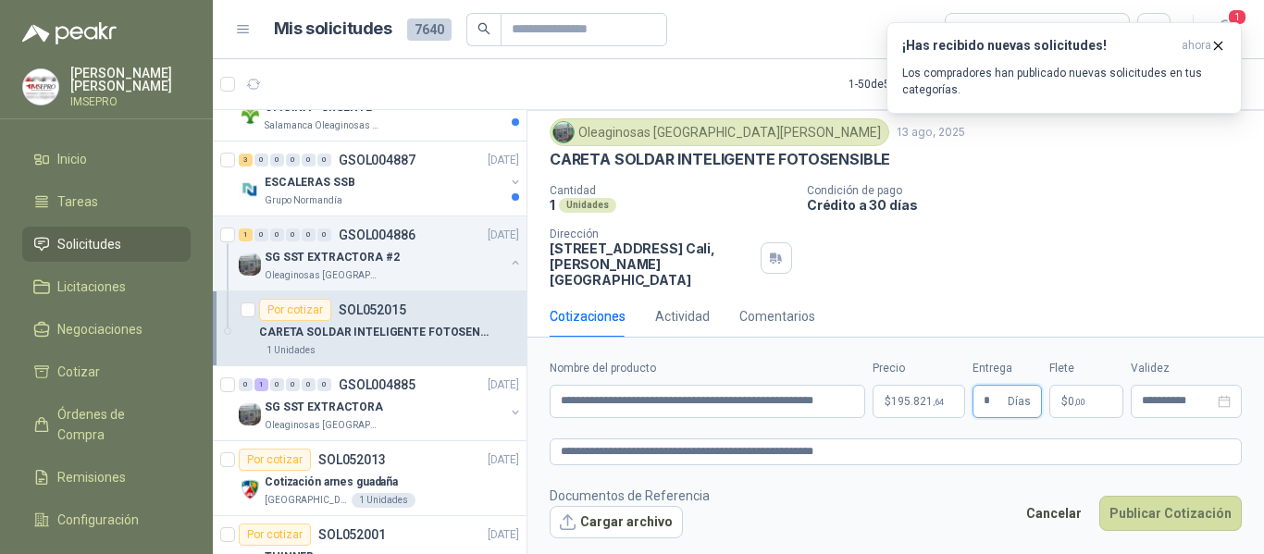
type input "*"
click at [1100, 402] on p "$ 0 ,00" at bounding box center [1087, 401] width 74 height 33
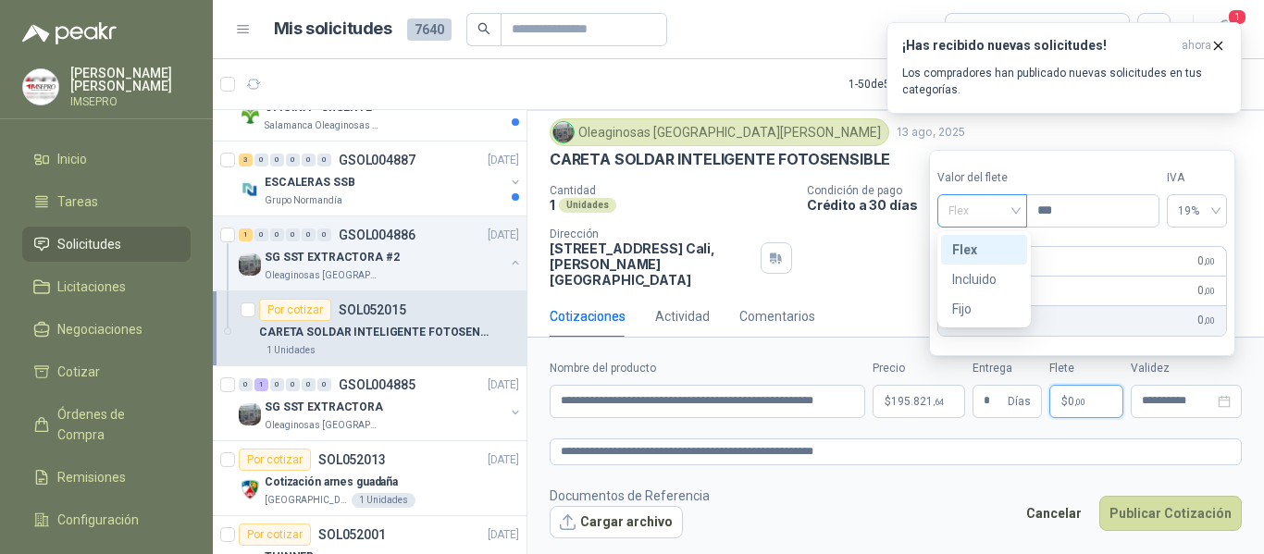
click at [1025, 215] on div "Flex" at bounding box center [983, 210] width 90 height 33
click at [974, 281] on div "Incluido" at bounding box center [984, 279] width 64 height 20
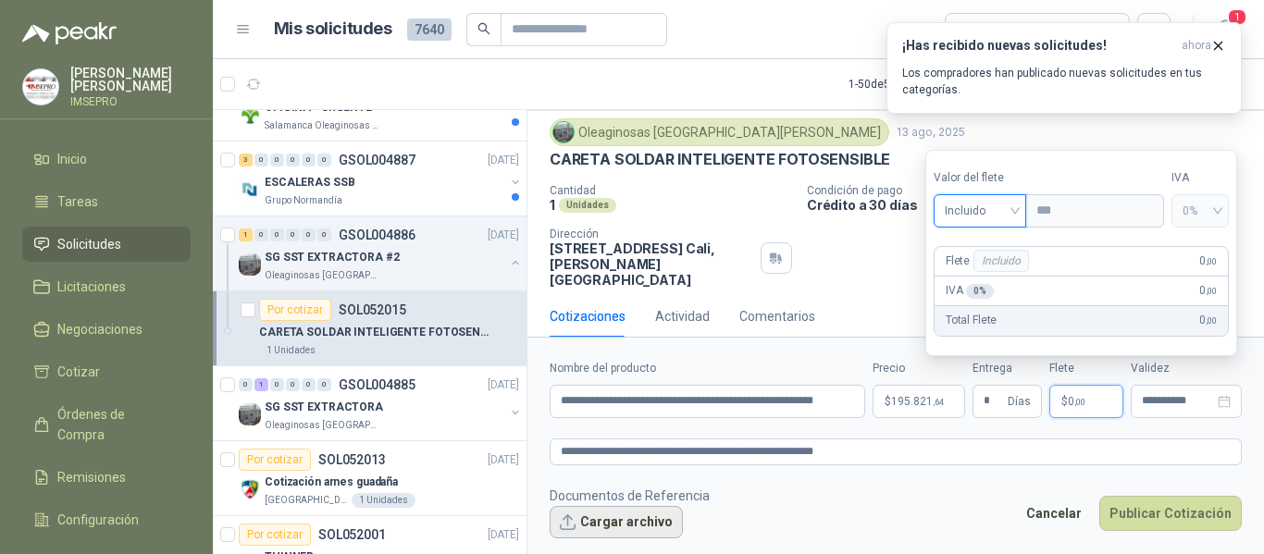
click at [641, 528] on button "Cargar archivo" at bounding box center [616, 522] width 133 height 33
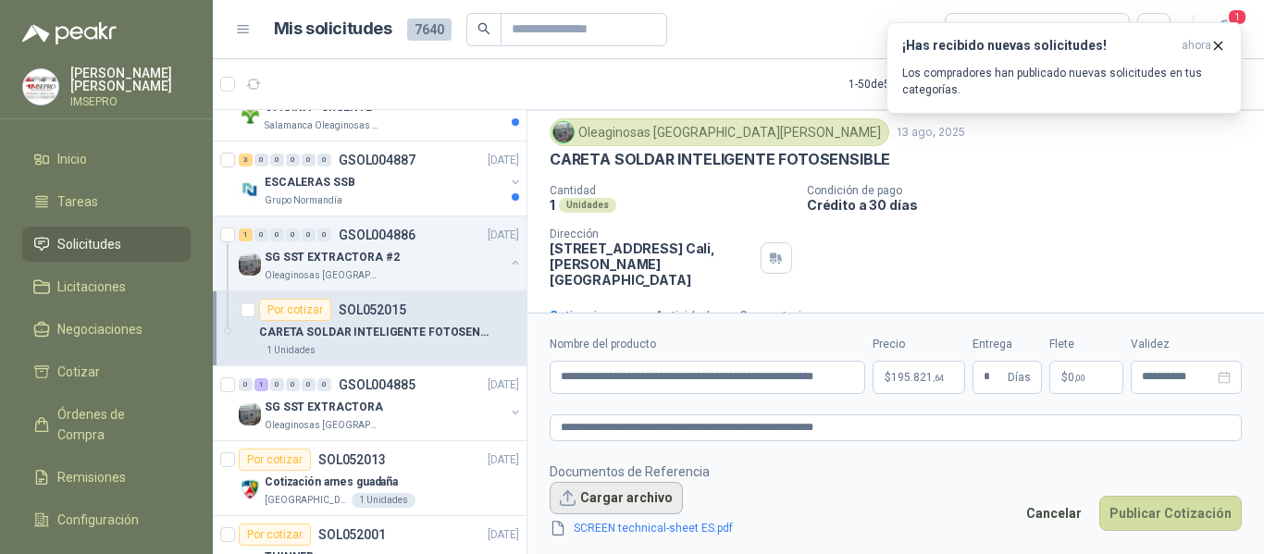
scroll to position [65, 0]
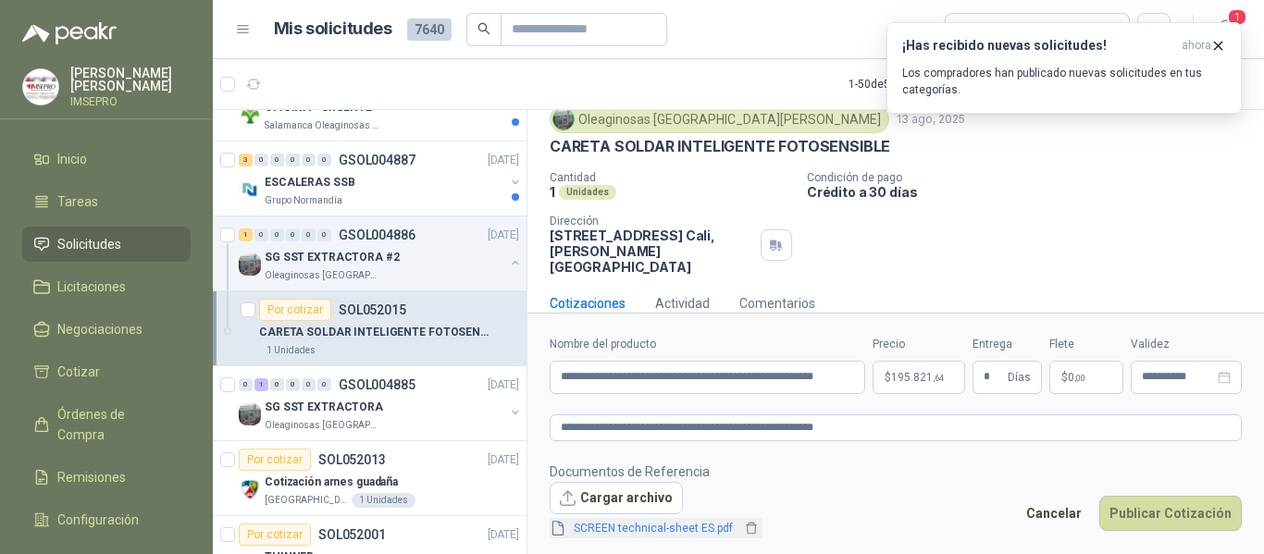
click at [639, 531] on link "SCREEN technical-sheet ES.pdf" at bounding box center [653, 529] width 174 height 18
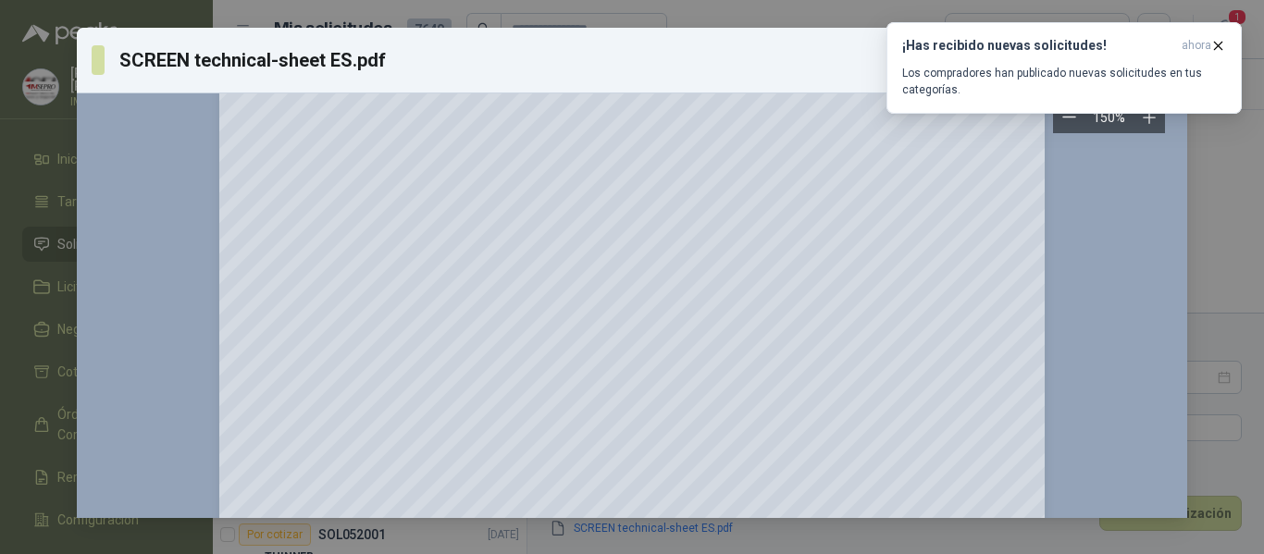
scroll to position [278, 0]
click at [1214, 50] on icon "button" at bounding box center [1219, 46] width 16 height 16
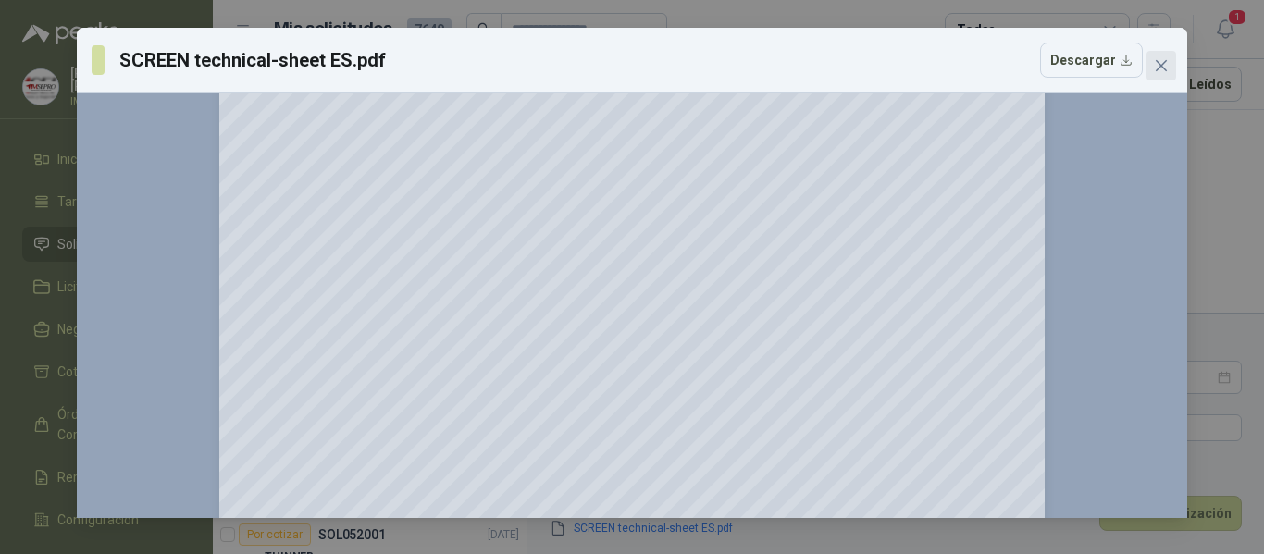
click at [1160, 68] on icon "close" at bounding box center [1161, 65] width 11 height 11
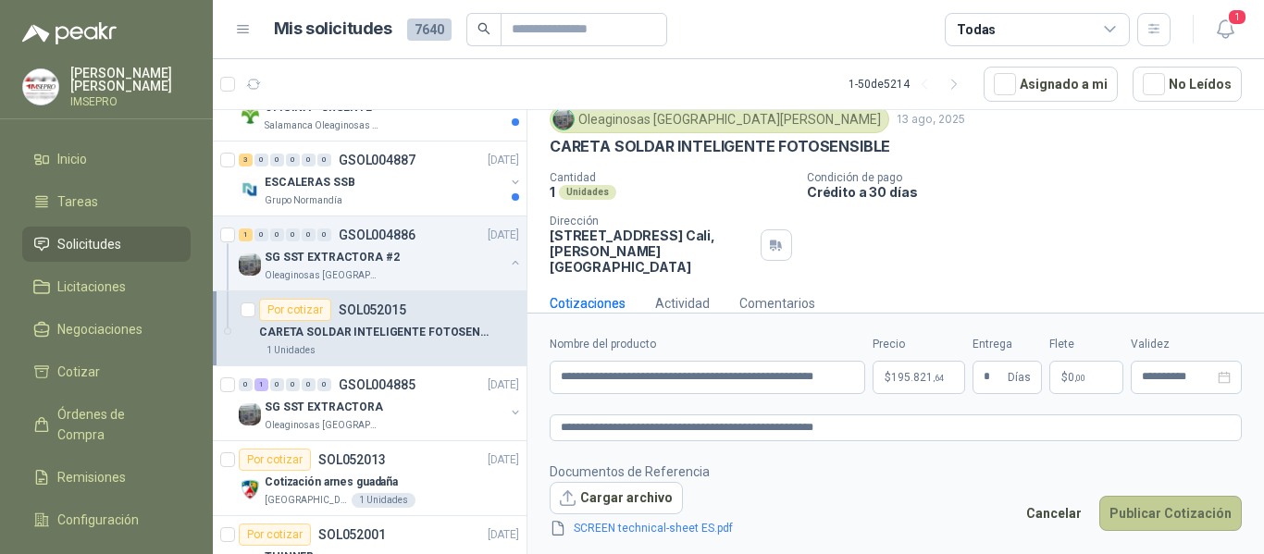
click at [1142, 511] on button "Publicar Cotización" at bounding box center [1171, 513] width 143 height 35
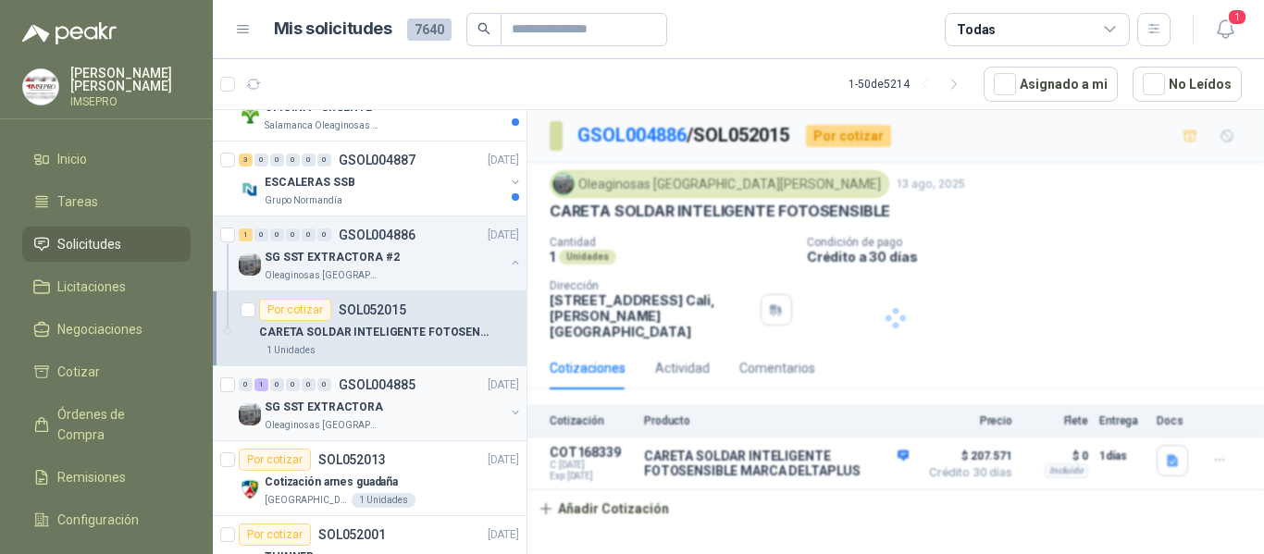
scroll to position [0, 0]
click at [419, 402] on div "SG SST EXTRACTORA" at bounding box center [385, 407] width 240 height 22
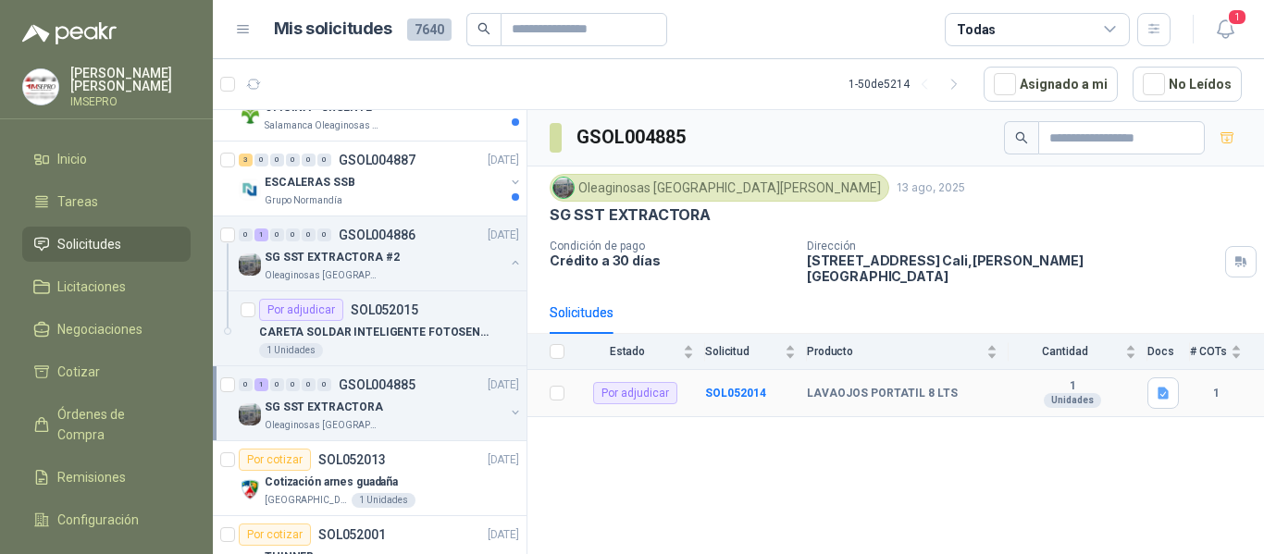
click at [862, 387] on b "LAVAOJOS PORTATIL 8 LTS" at bounding box center [882, 394] width 151 height 15
click at [1023, 454] on div "GSOL004885 Oleaginosas San [PERSON_NAME] [DATE] SG SST EXTRACTORA Condición de …" at bounding box center [896, 335] width 737 height 451
click at [1263, 379] on td "1" at bounding box center [1227, 393] width 74 height 47
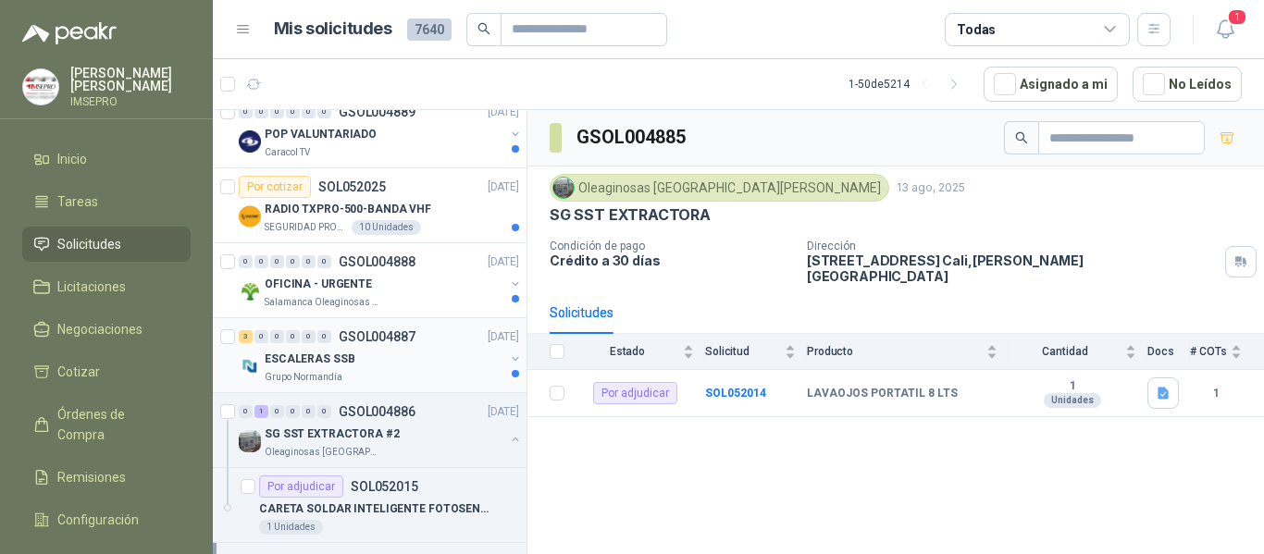
scroll to position [833, 0]
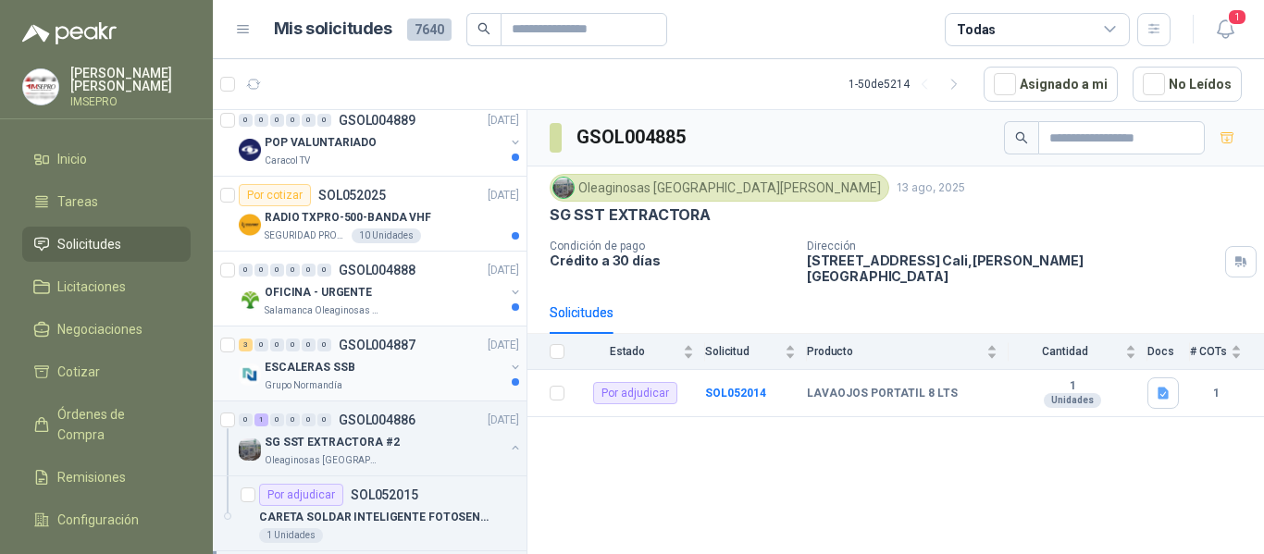
click at [417, 362] on div "ESCALERAS SSB" at bounding box center [385, 367] width 240 height 22
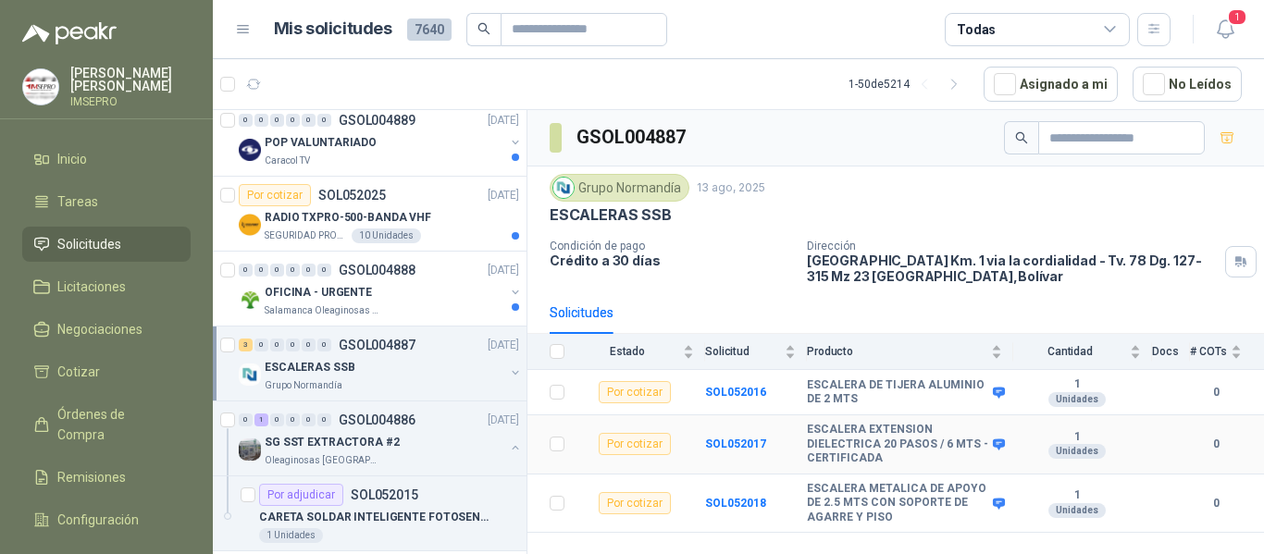
click at [779, 471] on td "SOL052017" at bounding box center [756, 445] width 102 height 59
click at [404, 307] on div "Salamanca Oleaginosas SAS" at bounding box center [385, 311] width 240 height 15
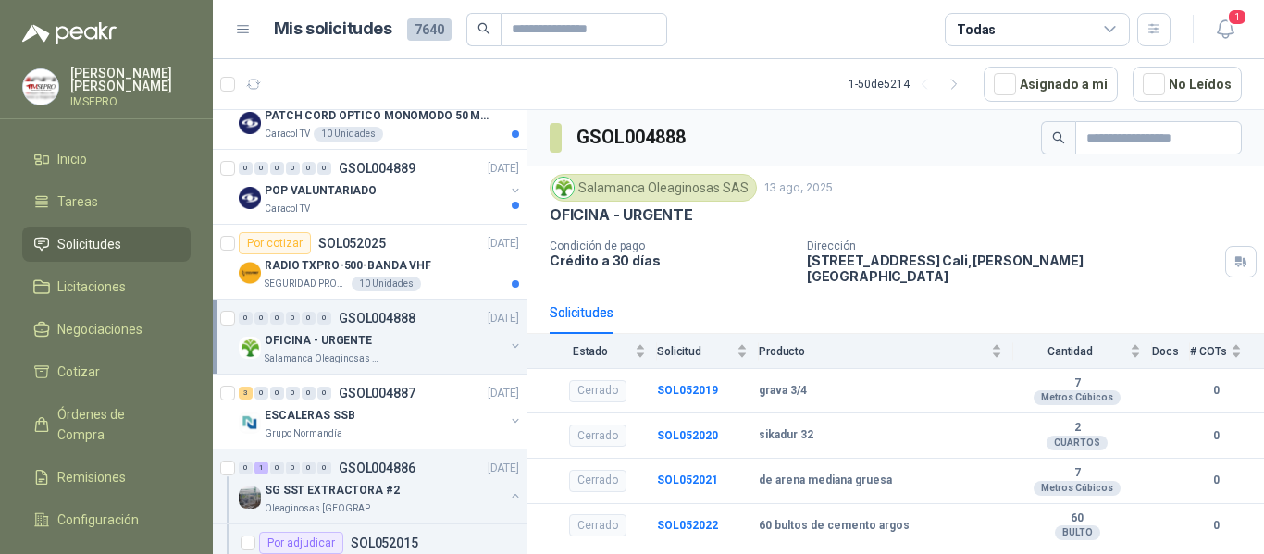
scroll to position [740, 0]
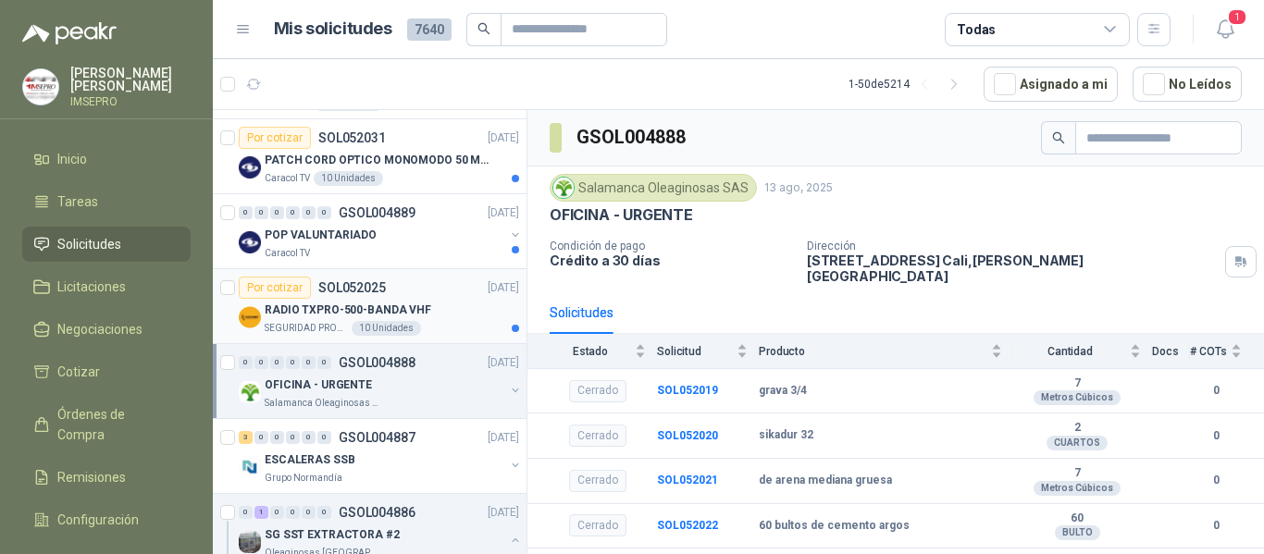
click at [406, 321] on div "10 Unidades" at bounding box center [386, 328] width 69 height 15
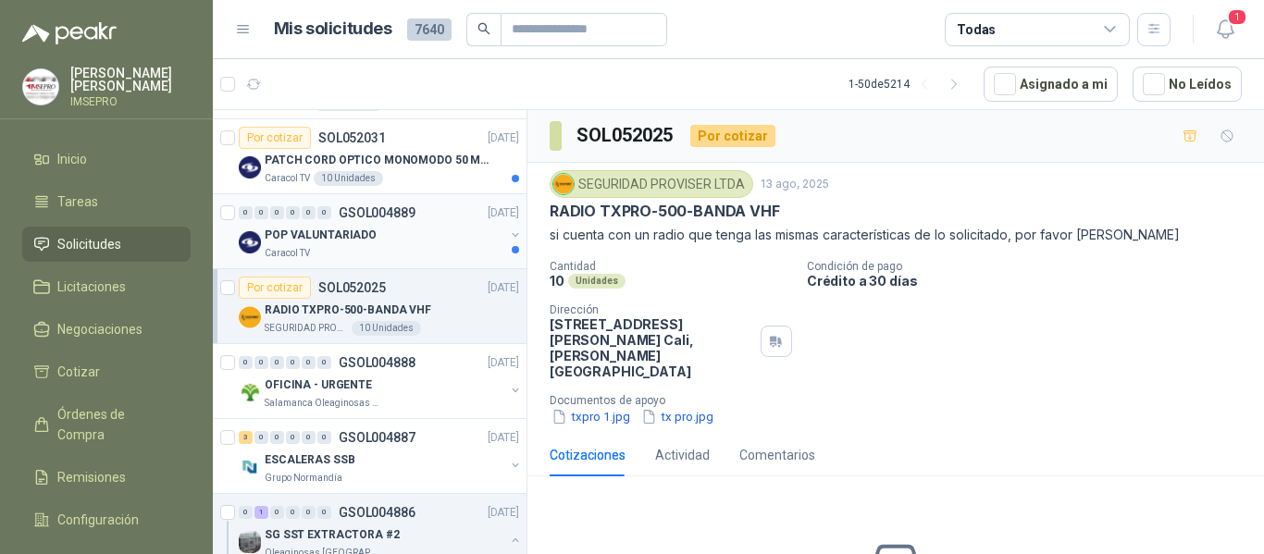
click at [390, 259] on div "Caracol TV" at bounding box center [385, 253] width 240 height 15
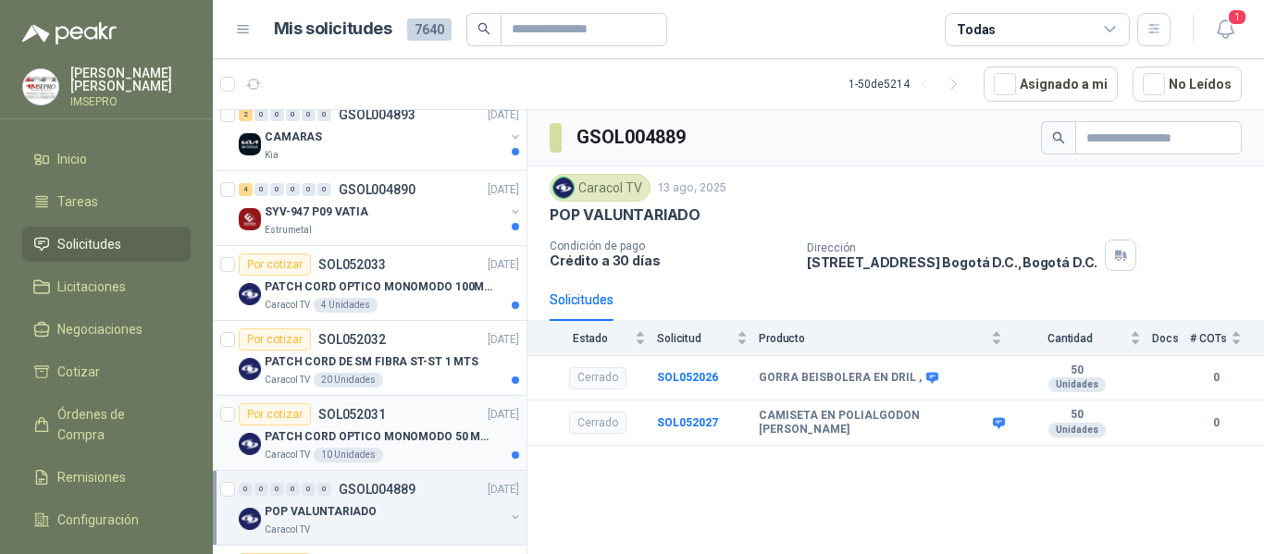
scroll to position [463, 0]
click at [352, 429] on p "PATCH CORD OPTICO MONOMODO 50 MTS" at bounding box center [380, 438] width 230 height 18
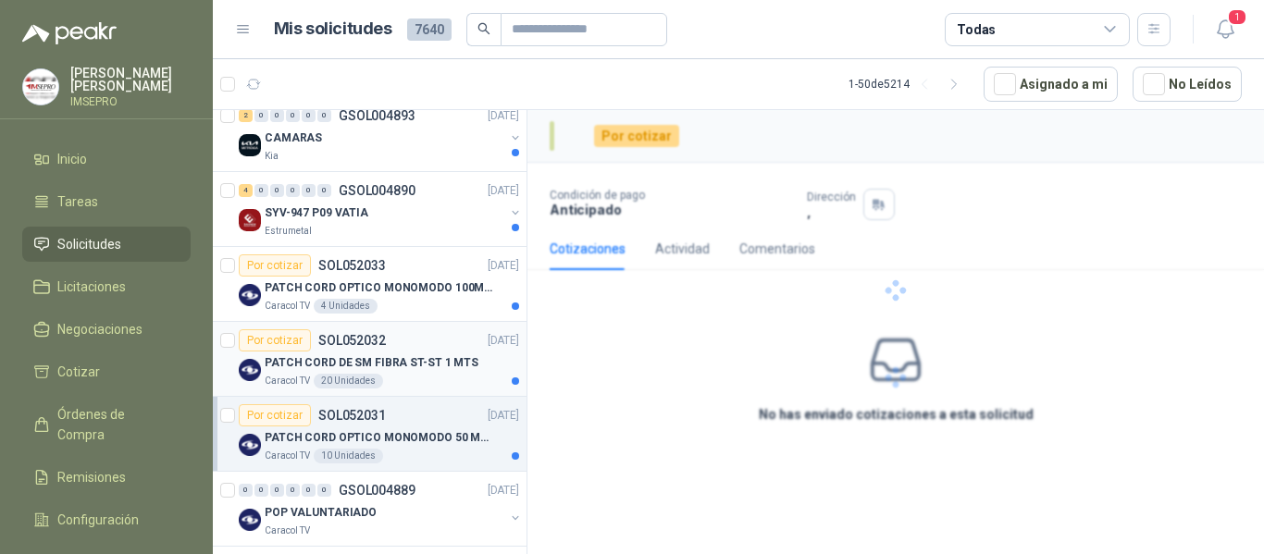
click at [363, 376] on div "20 Unidades" at bounding box center [348, 381] width 69 height 15
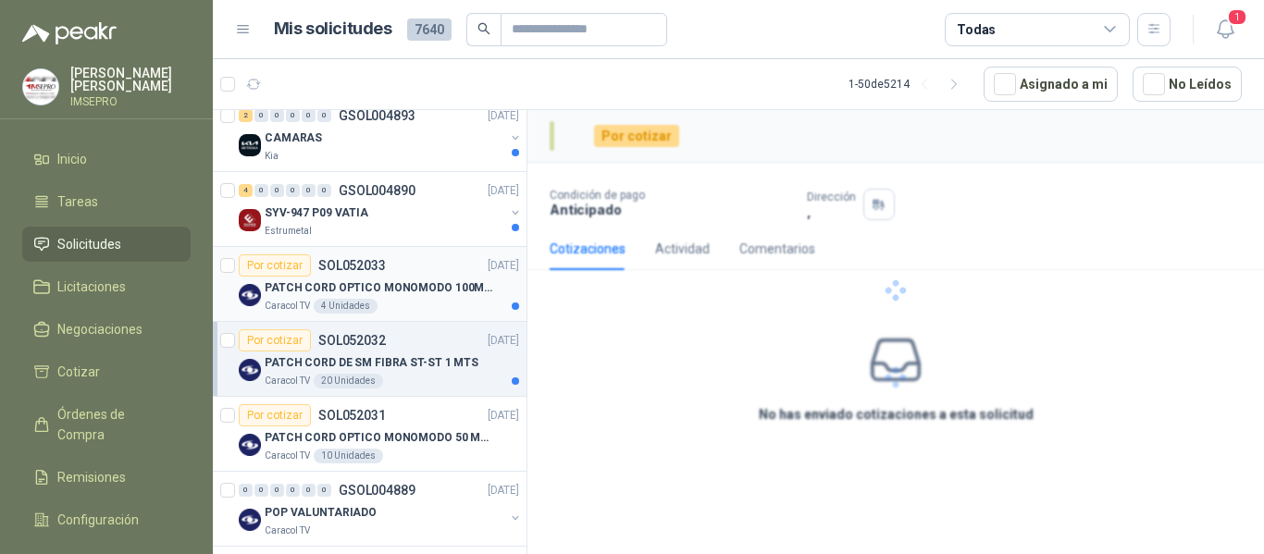
click at [355, 295] on p "PATCH CORD OPTICO MONOMODO 100MTS" at bounding box center [380, 289] width 230 height 18
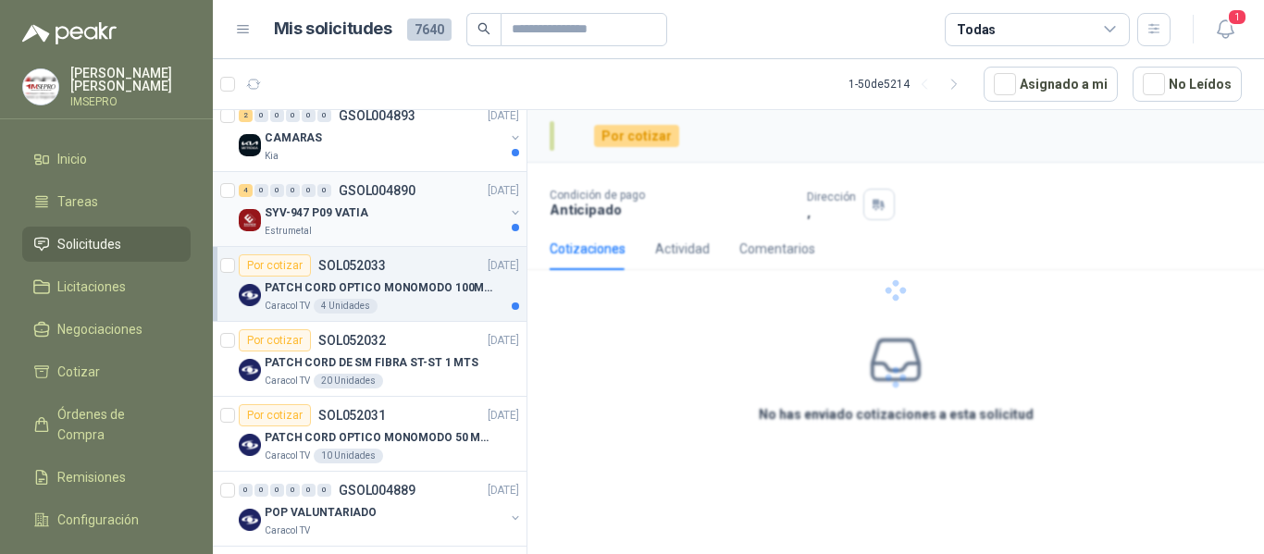
click at [356, 205] on p "SYV-947 P09 VATIA" at bounding box center [317, 214] width 104 height 18
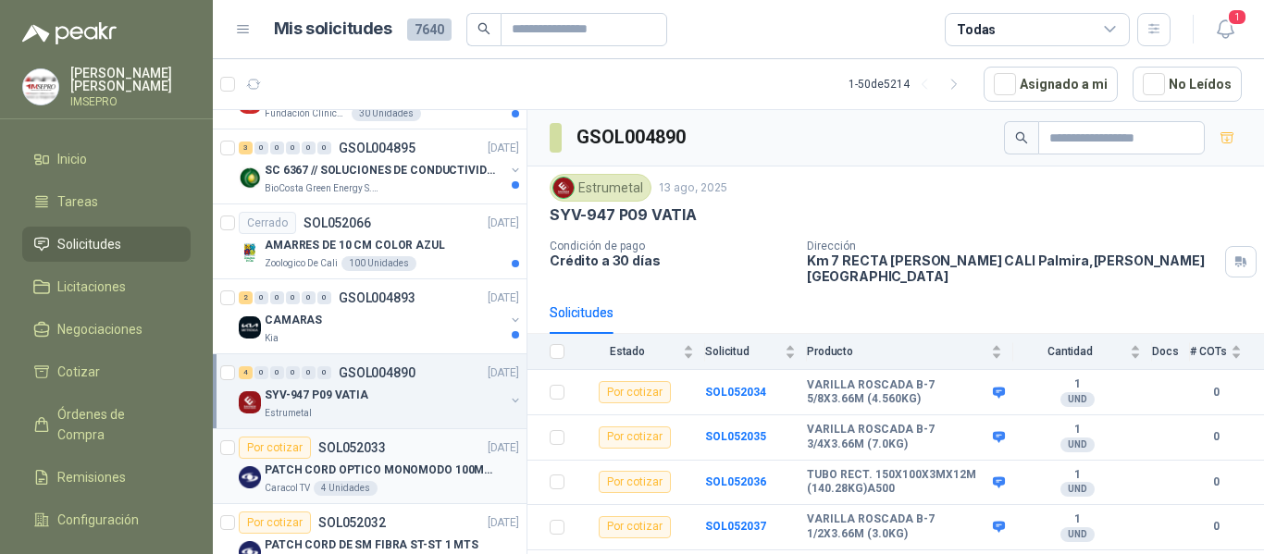
scroll to position [370, 0]
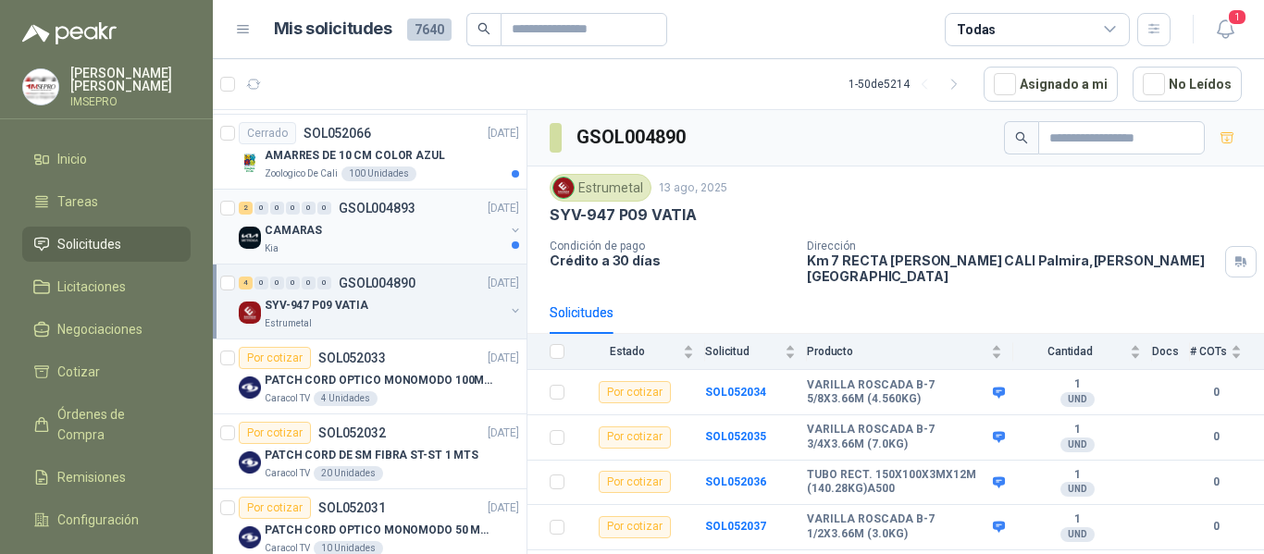
click at [381, 236] on div "CAMARAS" at bounding box center [385, 230] width 240 height 22
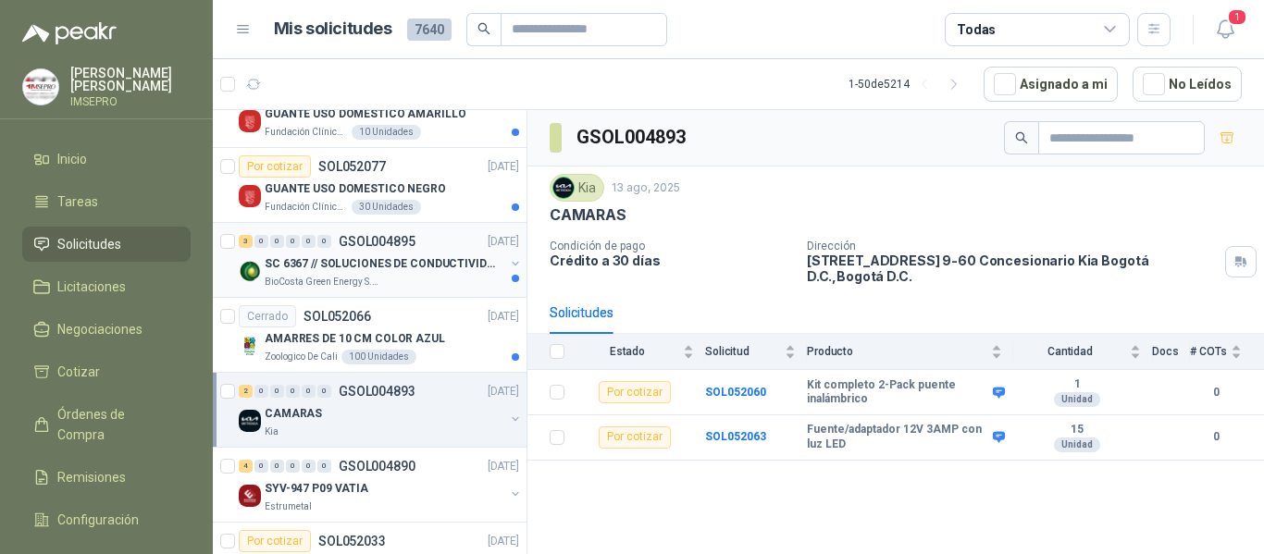
scroll to position [185, 0]
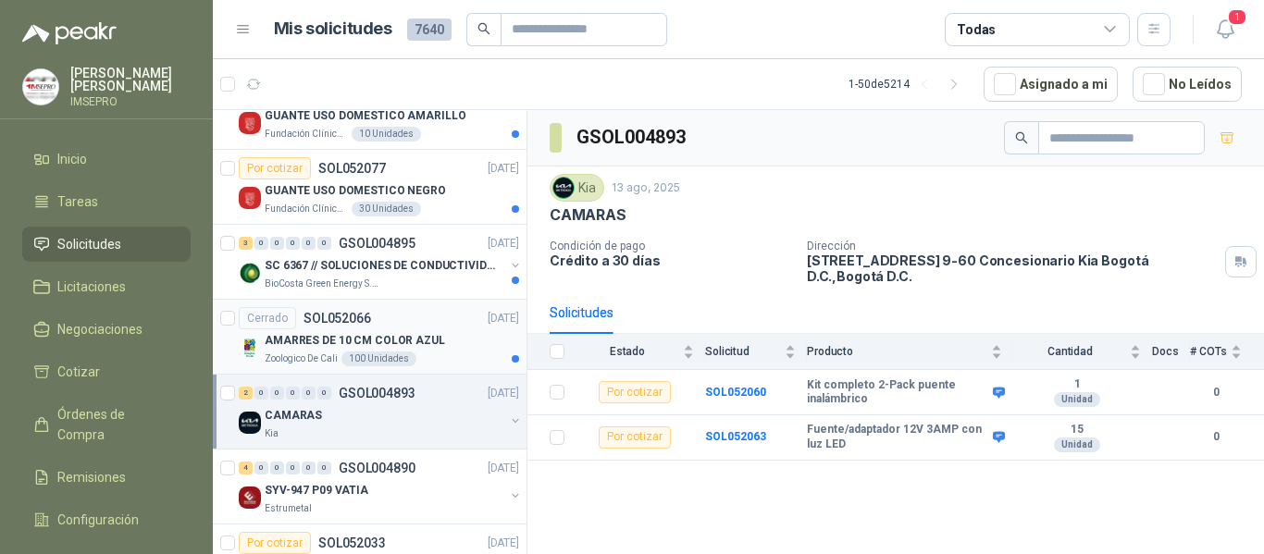
click at [420, 332] on p "AMARRES DE 10 CM COLOR AZUL" at bounding box center [355, 341] width 180 height 18
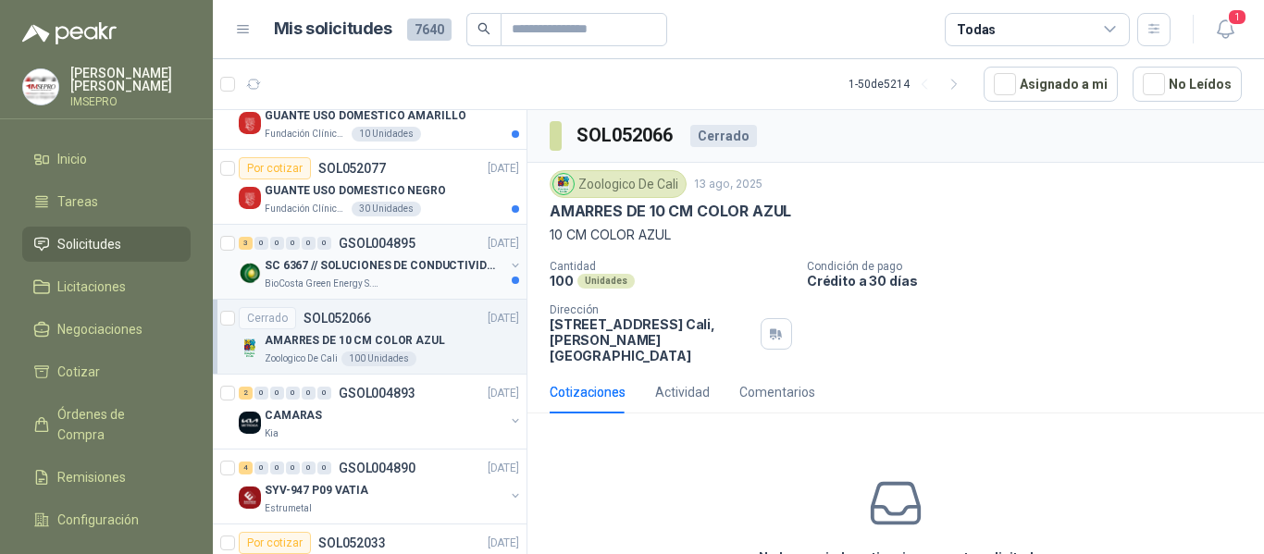
click at [386, 260] on p "SC 6367 // SOLUCIONES DE CONDUCTIVIDAD" at bounding box center [380, 266] width 230 height 18
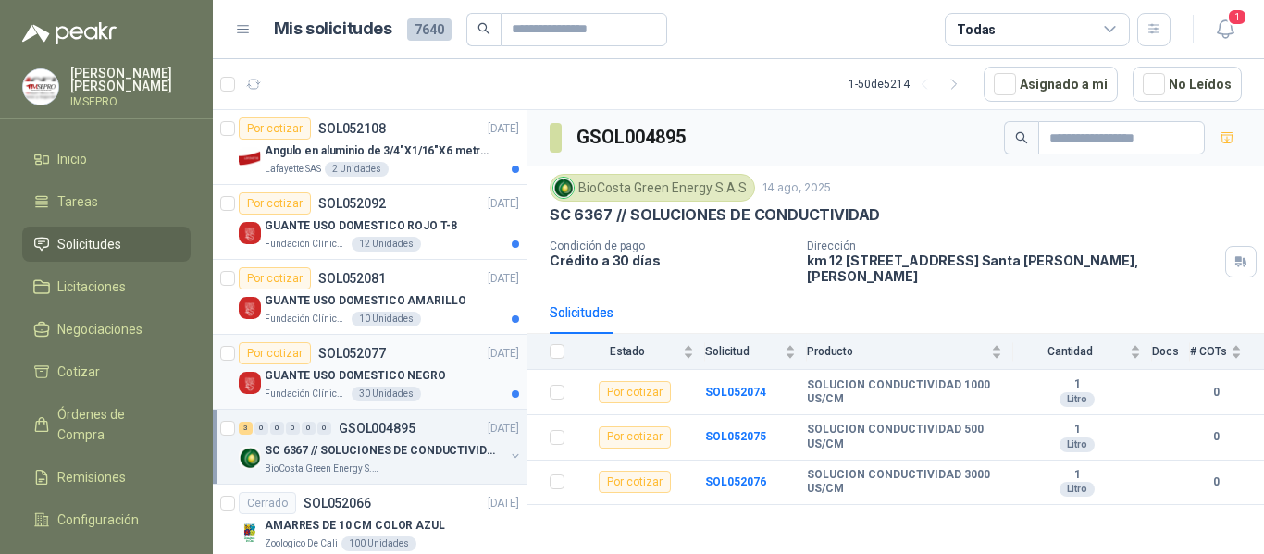
click at [412, 388] on div "Fundación Clínica Shaio 30 Unidades" at bounding box center [392, 394] width 255 height 15
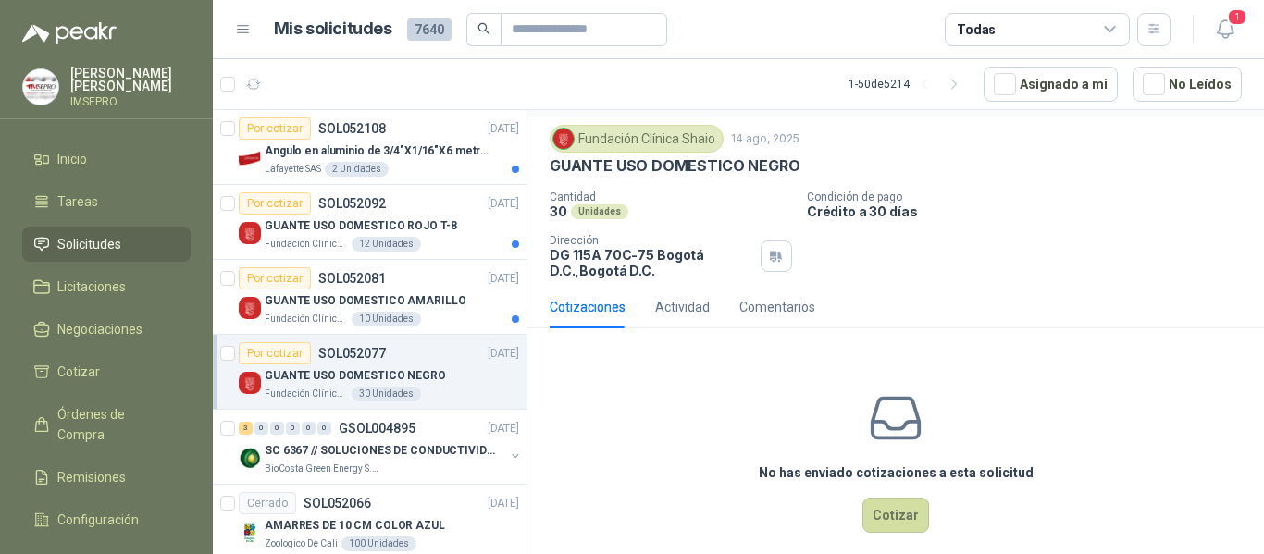
scroll to position [65, 0]
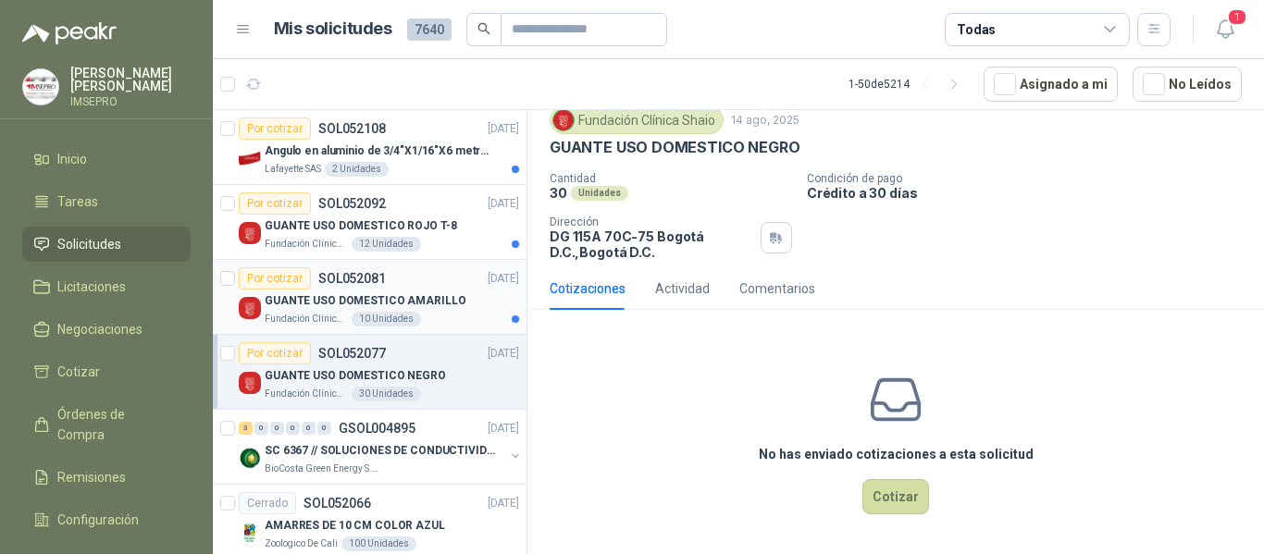
click at [398, 295] on p "GUANTE USO DOMESTICO AMARILLO" at bounding box center [366, 301] width 202 height 18
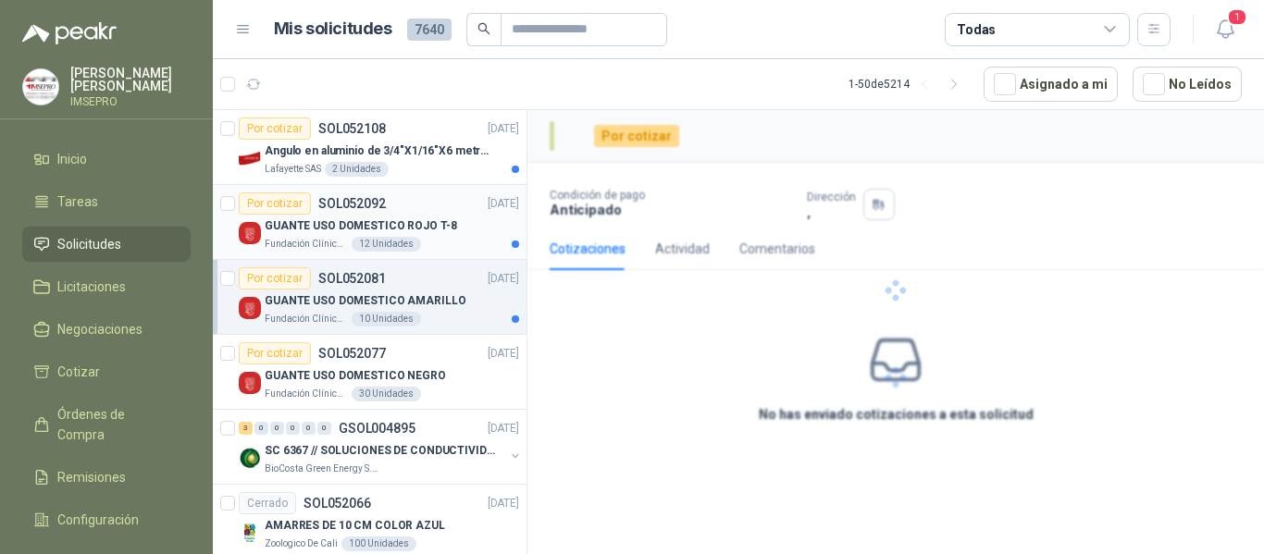
click at [397, 249] on div "12 Unidades" at bounding box center [386, 244] width 69 height 15
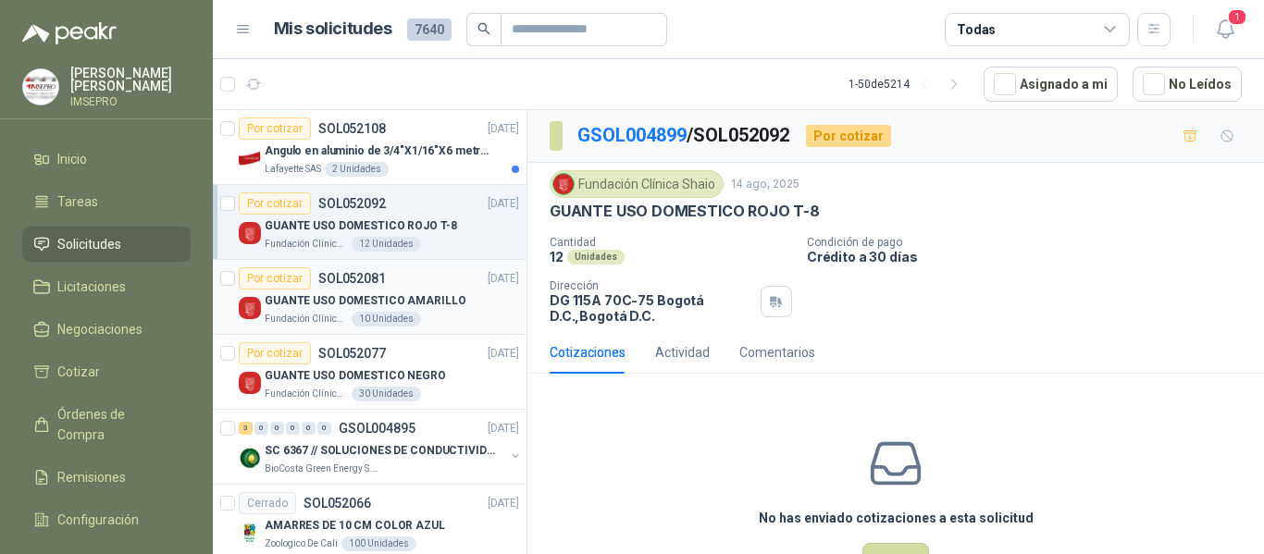
click at [435, 270] on div "Por cotizar SOL052081 [DATE]" at bounding box center [379, 279] width 280 height 22
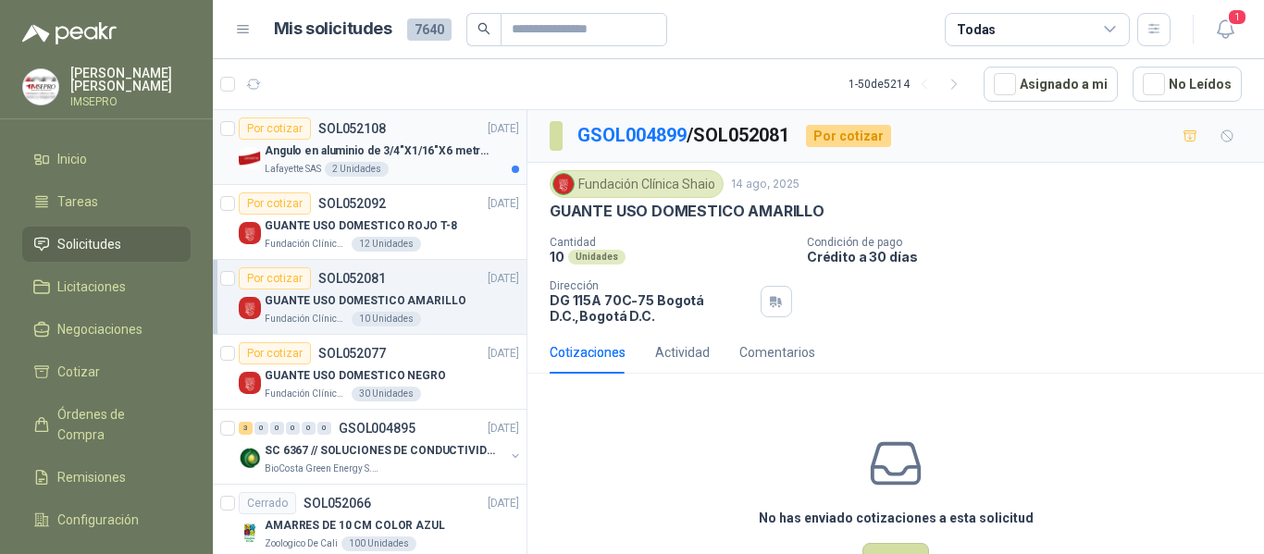
click at [387, 166] on div "Lafayette SAS 2 Unidades" at bounding box center [392, 169] width 255 height 15
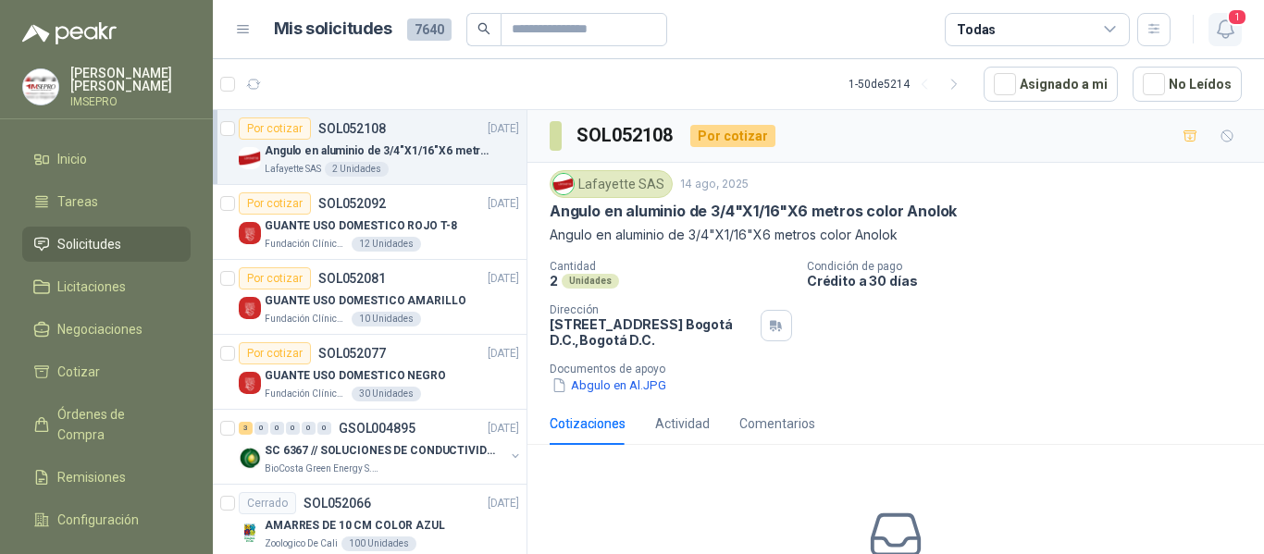
click at [1224, 26] on icon "button" at bounding box center [1225, 29] width 23 height 23
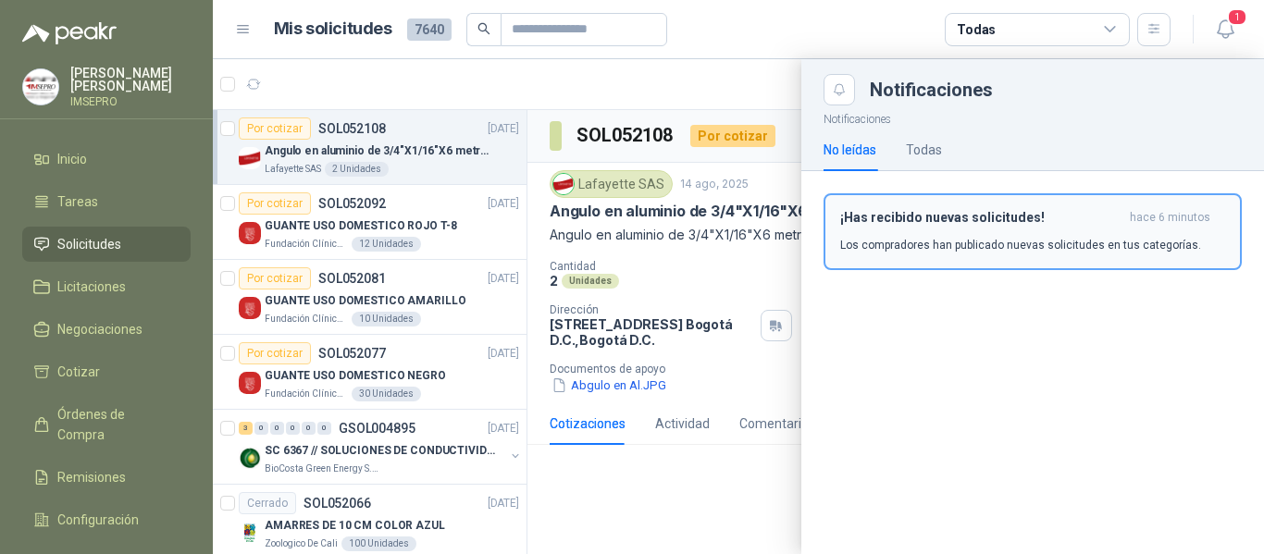
click at [956, 241] on p "Los compradores han publicado nuevas solicitudes en tus categorías." at bounding box center [1020, 245] width 361 height 17
